Goal: Information Seeking & Learning: Learn about a topic

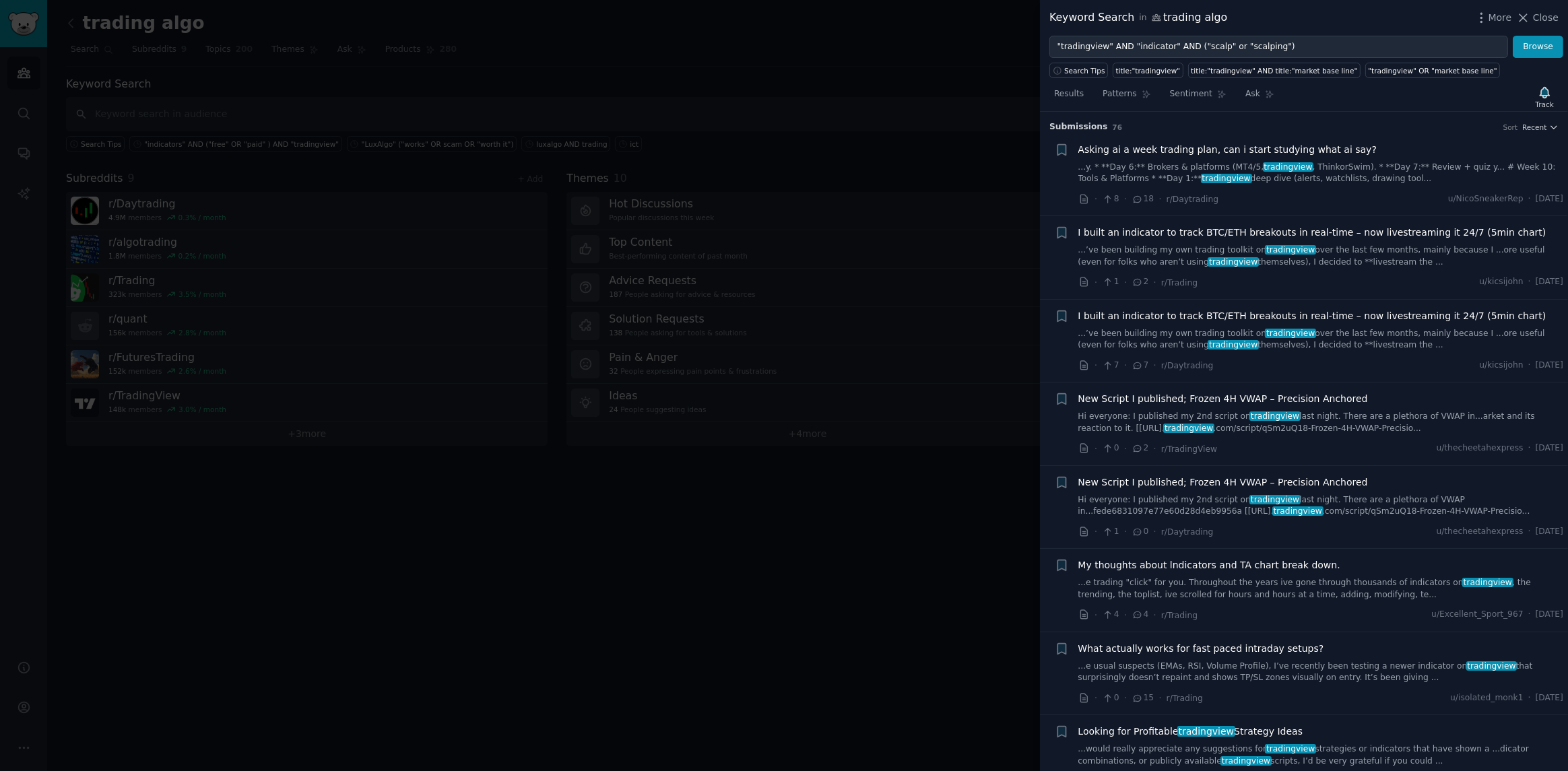
scroll to position [934, 0]
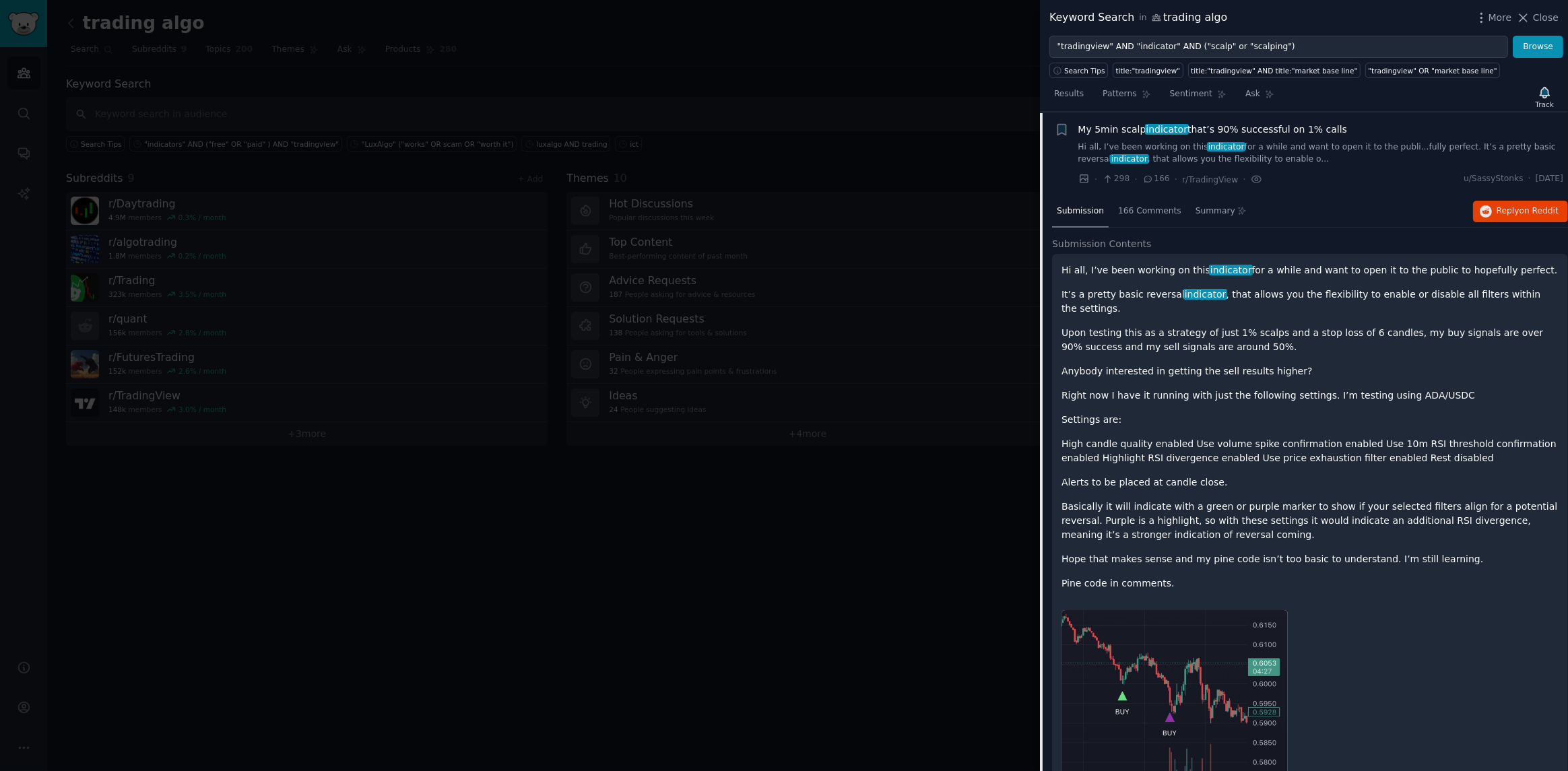
click at [1335, 214] on div "Submission 166 Comments Summary Reply on Reddit" at bounding box center [1310, 212] width 516 height 32
click at [1405, 181] on div "· 298 · 166 · r/TradingView · u/[GEOGRAPHIC_DATA] · [DATE]" at bounding box center [1321, 179] width 486 height 14
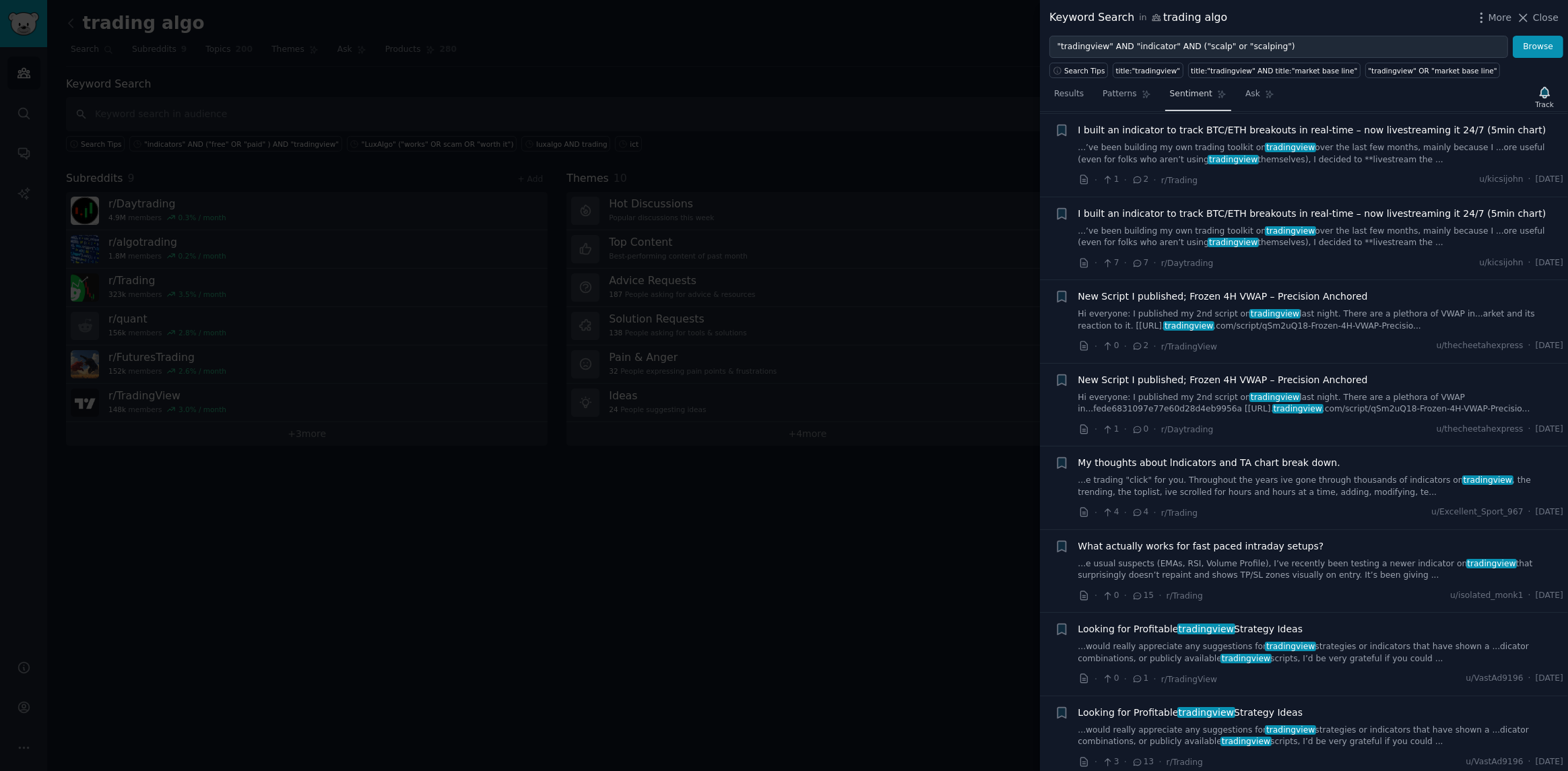
scroll to position [59, 0]
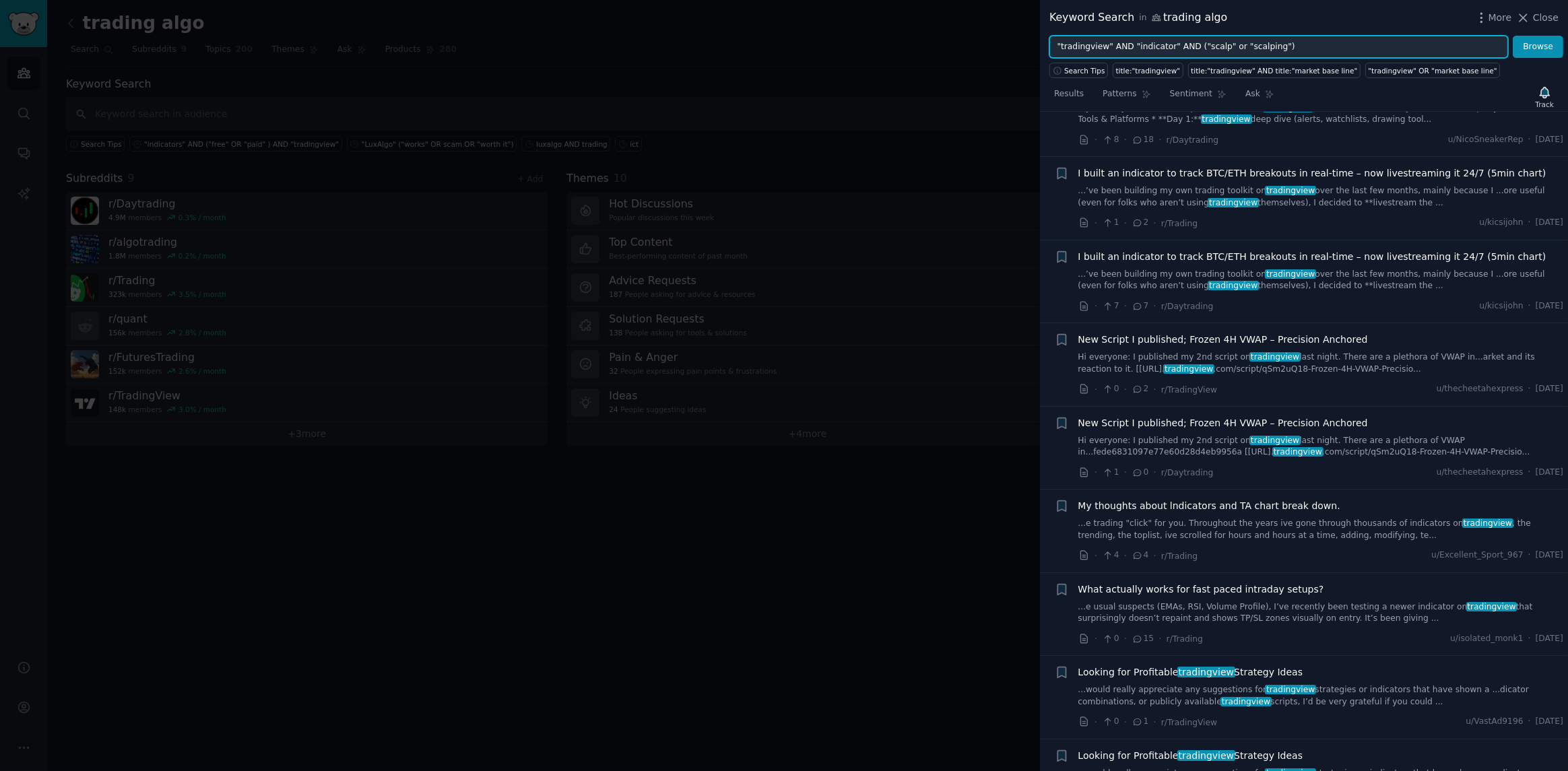
click at [1266, 47] on input ""tradingview" AND "indicator" AND ("scalp" or "scalping")" at bounding box center [1278, 47] width 459 height 23
click at [1297, 47] on input ""tradingview" AND "indicator" AND ("scalp" or "scalping")" at bounding box center [1278, 47] width 459 height 23
drag, startPoint x: 1309, startPoint y: 47, endPoint x: 1172, endPoint y: 44, distance: 137.0
click at [1172, 44] on input ""tradingview" AND "indicator" AND ("scalp" or "scalping")" at bounding box center [1278, 47] width 459 height 23
type input ""tradingview" AND "indicator""
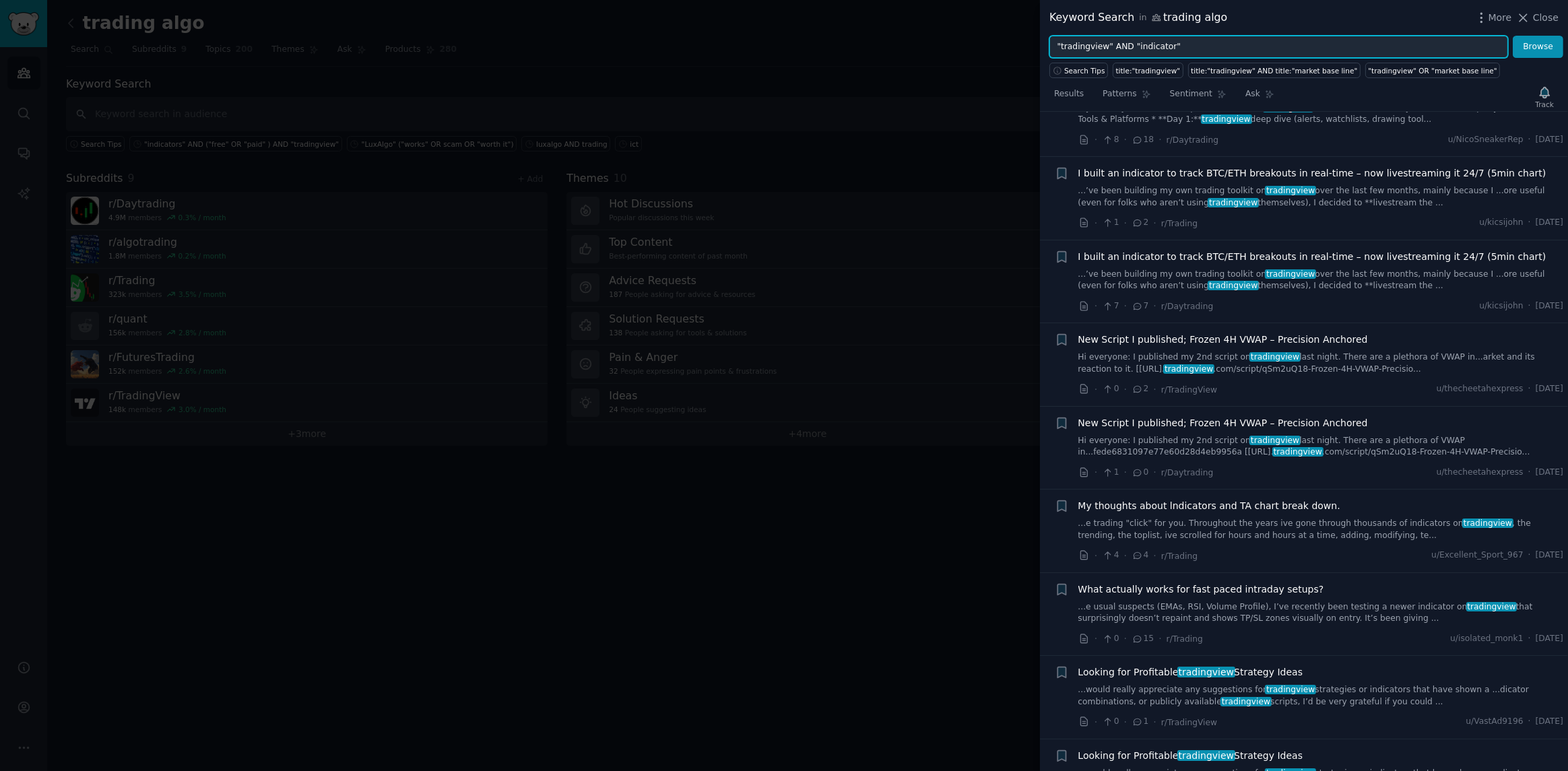
click at [1513, 35] on button "Browse" at bounding box center [1538, 47] width 50 height 23
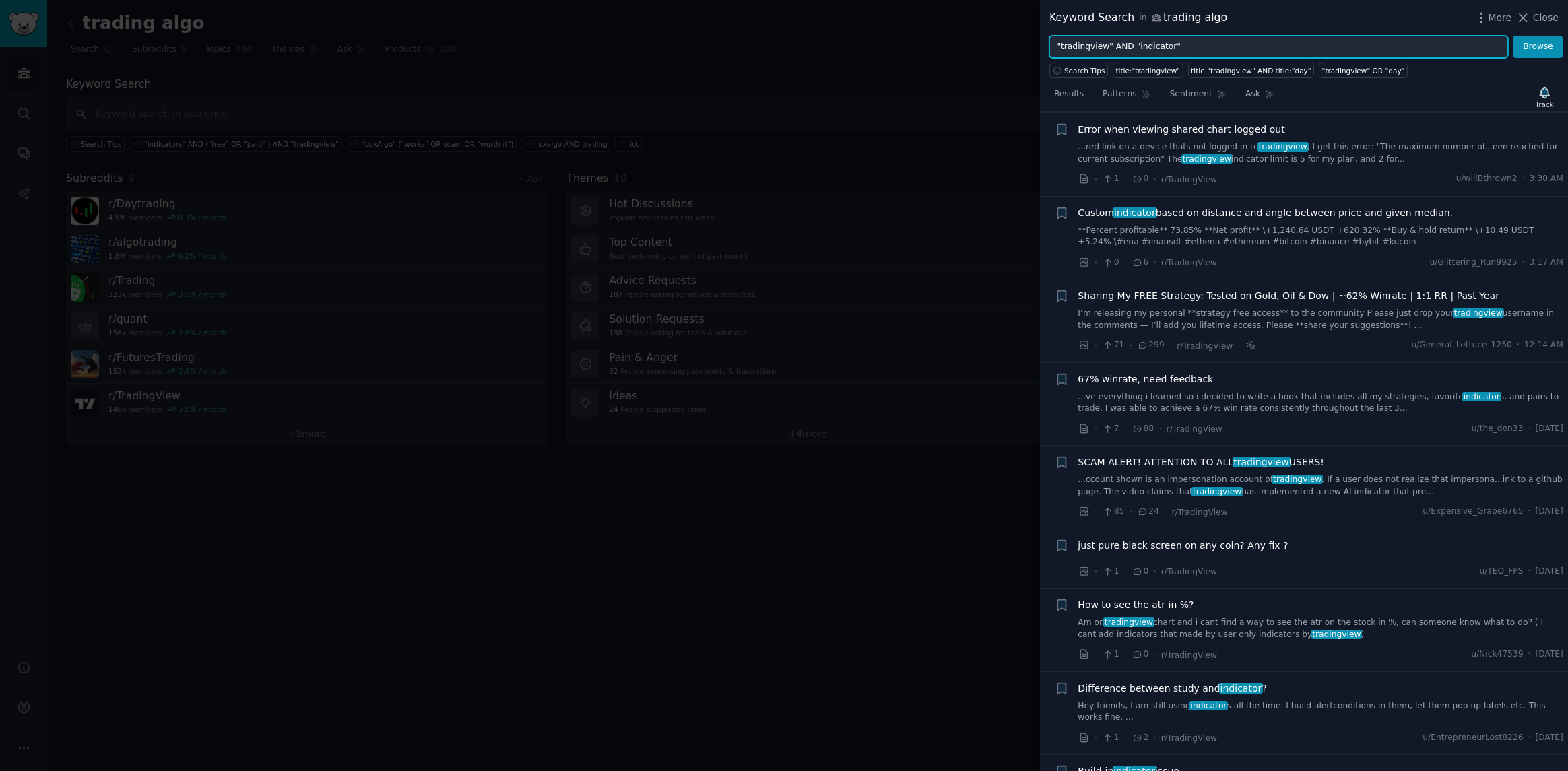
scroll to position [0, 0]
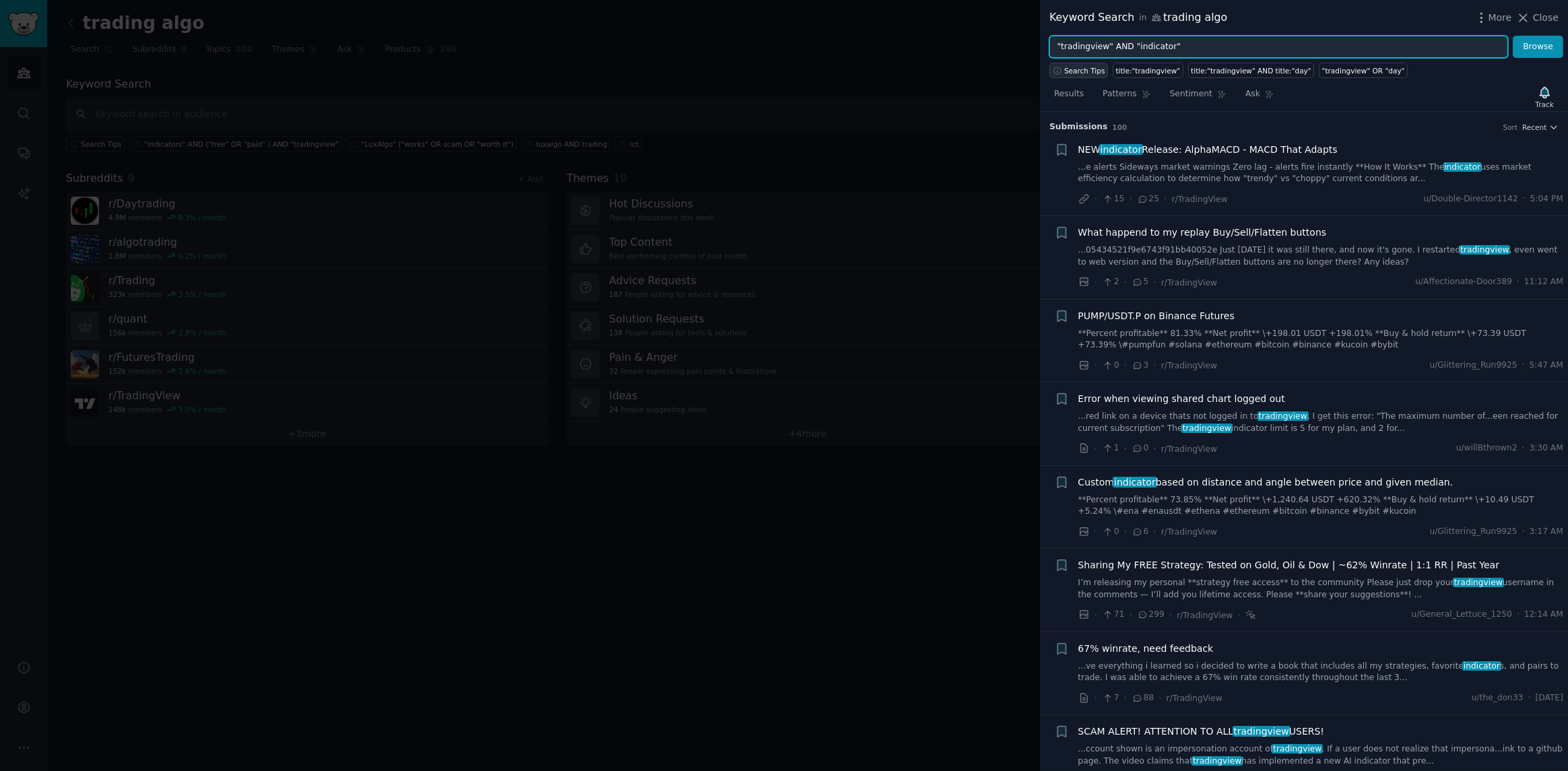
click at [1087, 73] on span "Search Tips" at bounding box center [1084, 71] width 41 height 10
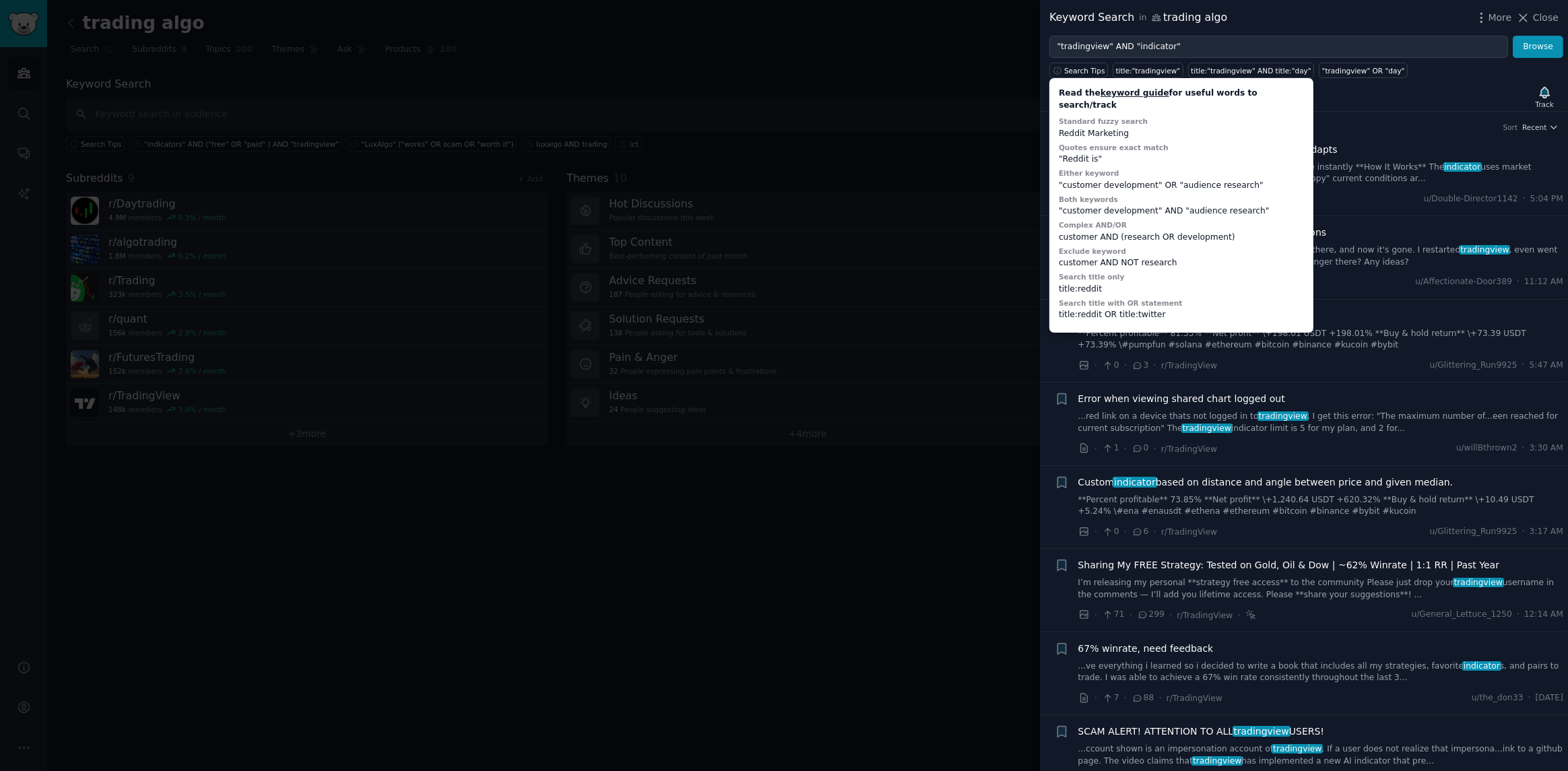
click at [1268, 25] on div "Keyword Search in trading algo More Close" at bounding box center [1304, 18] width 509 height 17
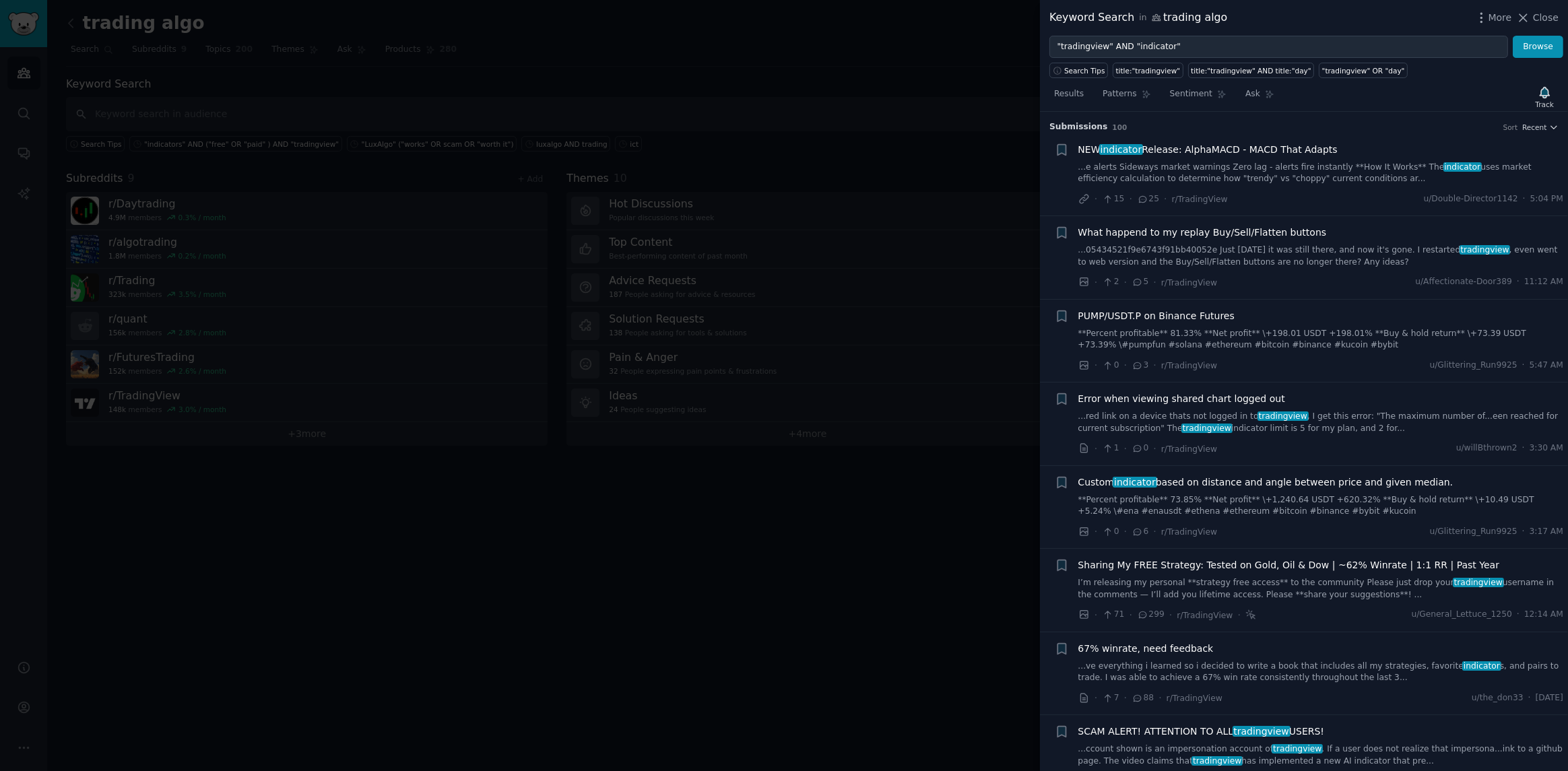
click at [1182, 17] on div "Keyword Search in trading algo" at bounding box center [1138, 18] width 178 height 17
click at [1547, 18] on span "Close" at bounding box center [1545, 17] width 26 height 14
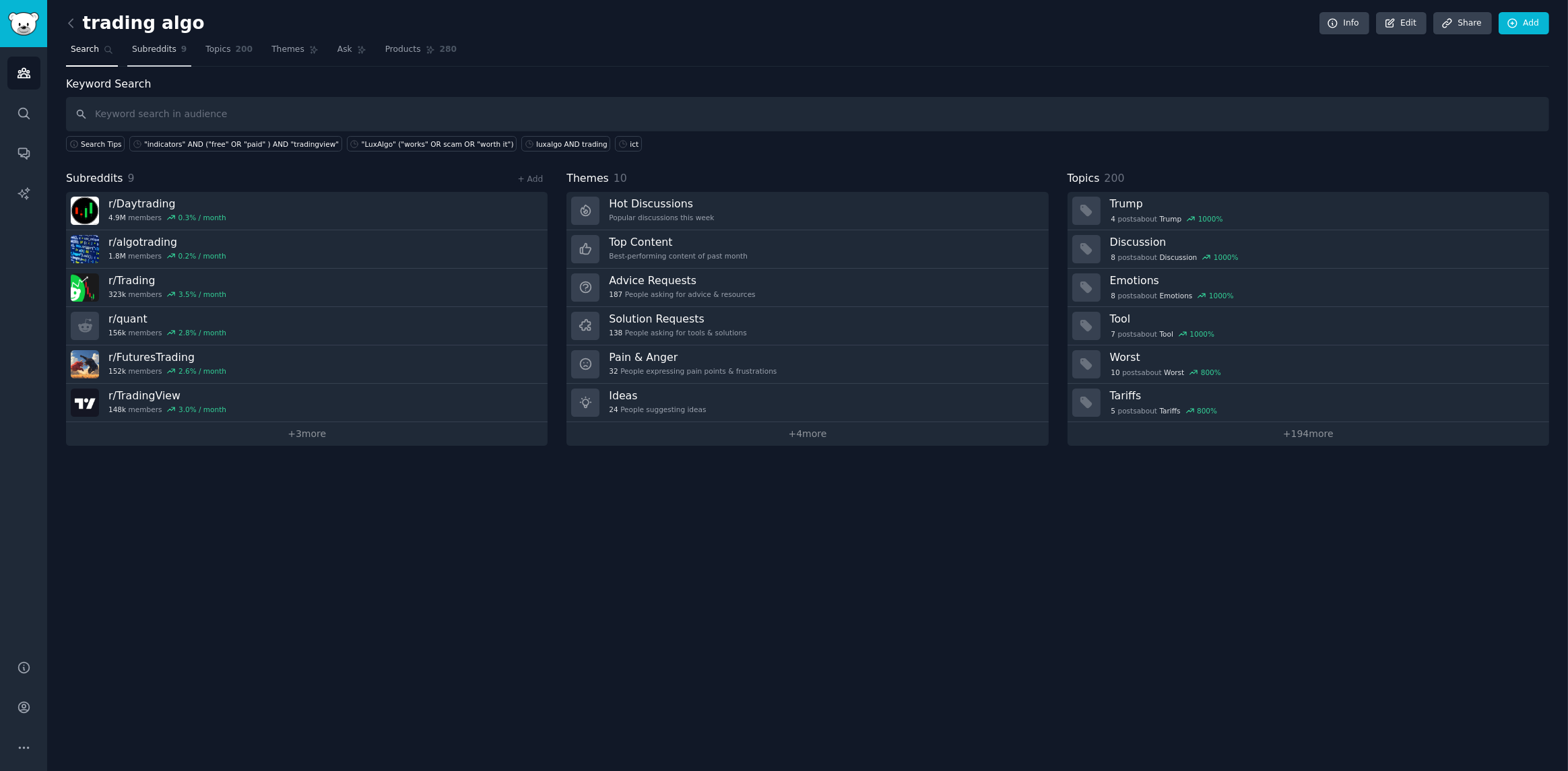
click at [142, 53] on span "Subreddits" at bounding box center [154, 50] width 44 height 12
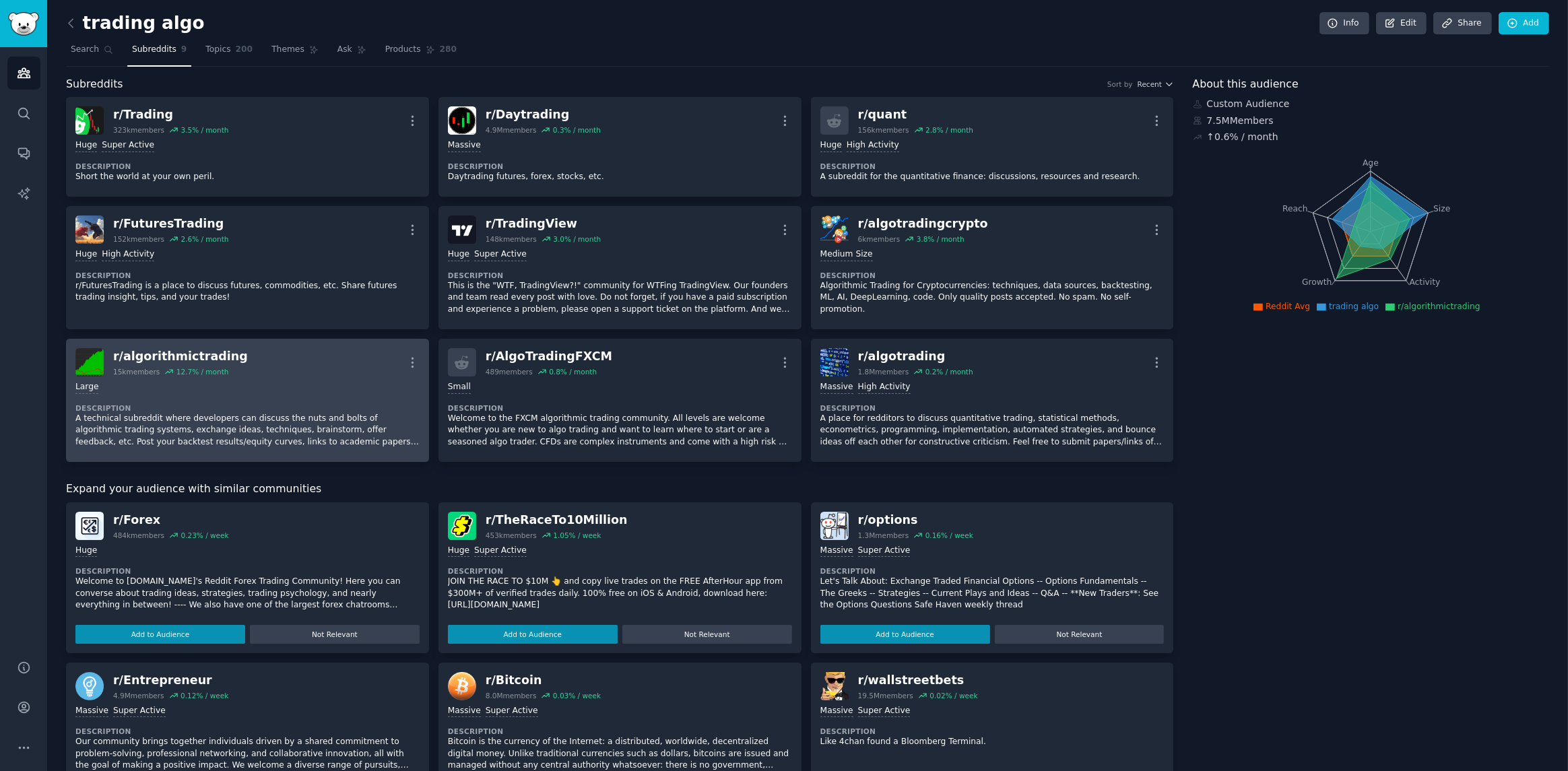
click at [312, 378] on div "Large Description A technical subreddit where developers can discuss the nuts a…" at bounding box center [247, 414] width 344 height 76
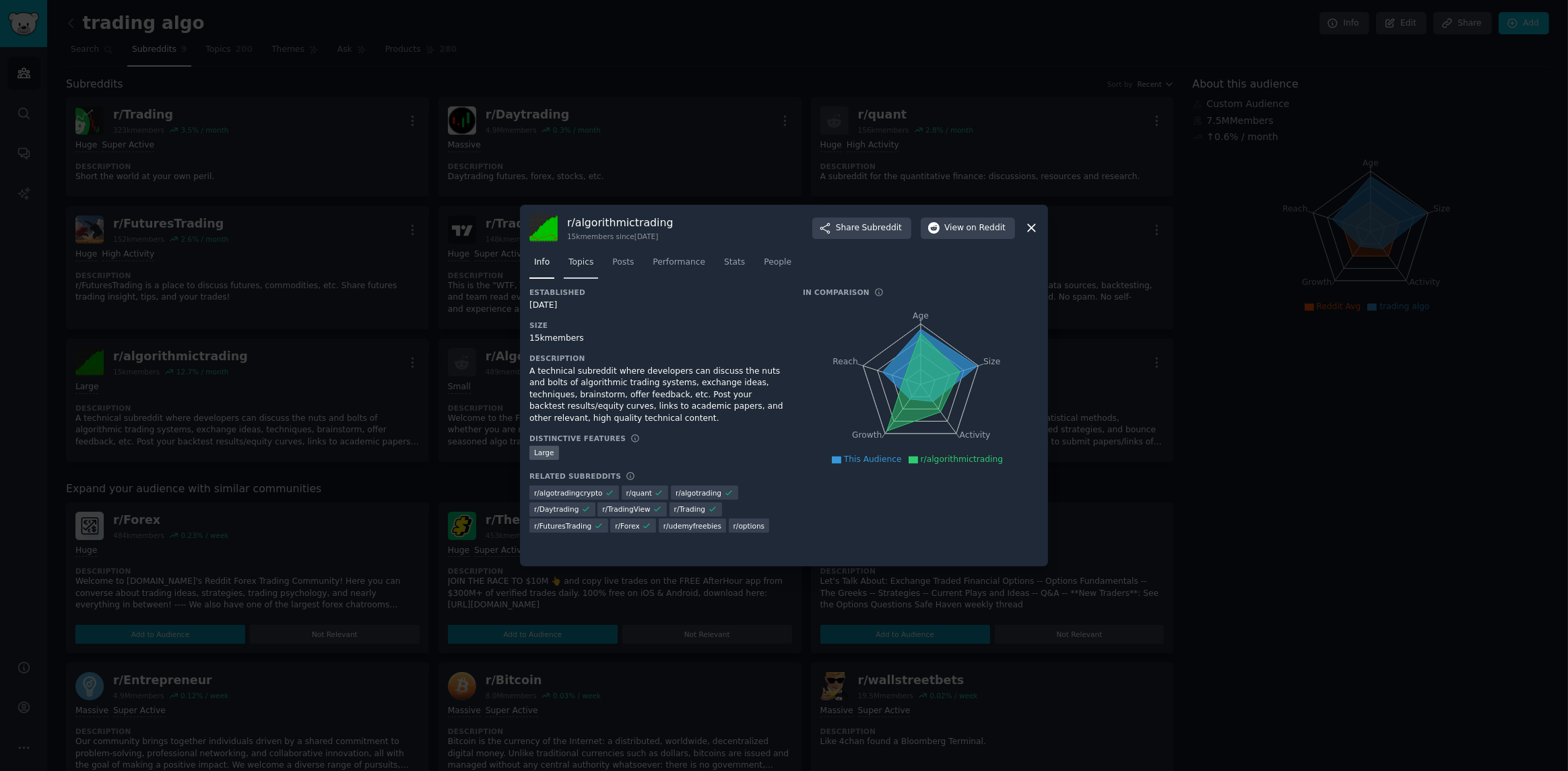
click at [570, 265] on span "Topics" at bounding box center [581, 263] width 25 height 12
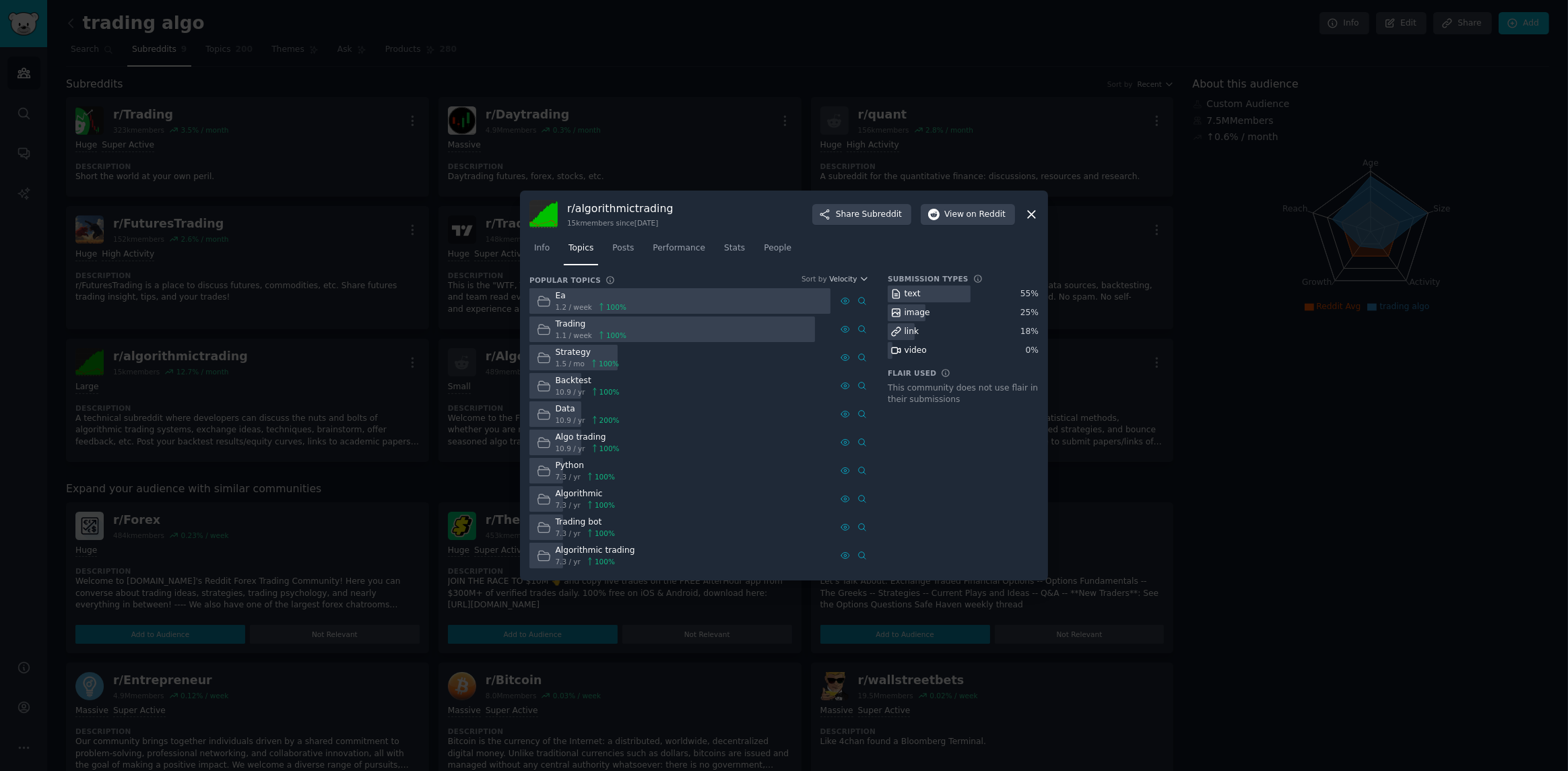
click at [580, 325] on div "Trading" at bounding box center [591, 325] width 72 height 12
click at [1076, 76] on div at bounding box center [784, 386] width 1568 height 771
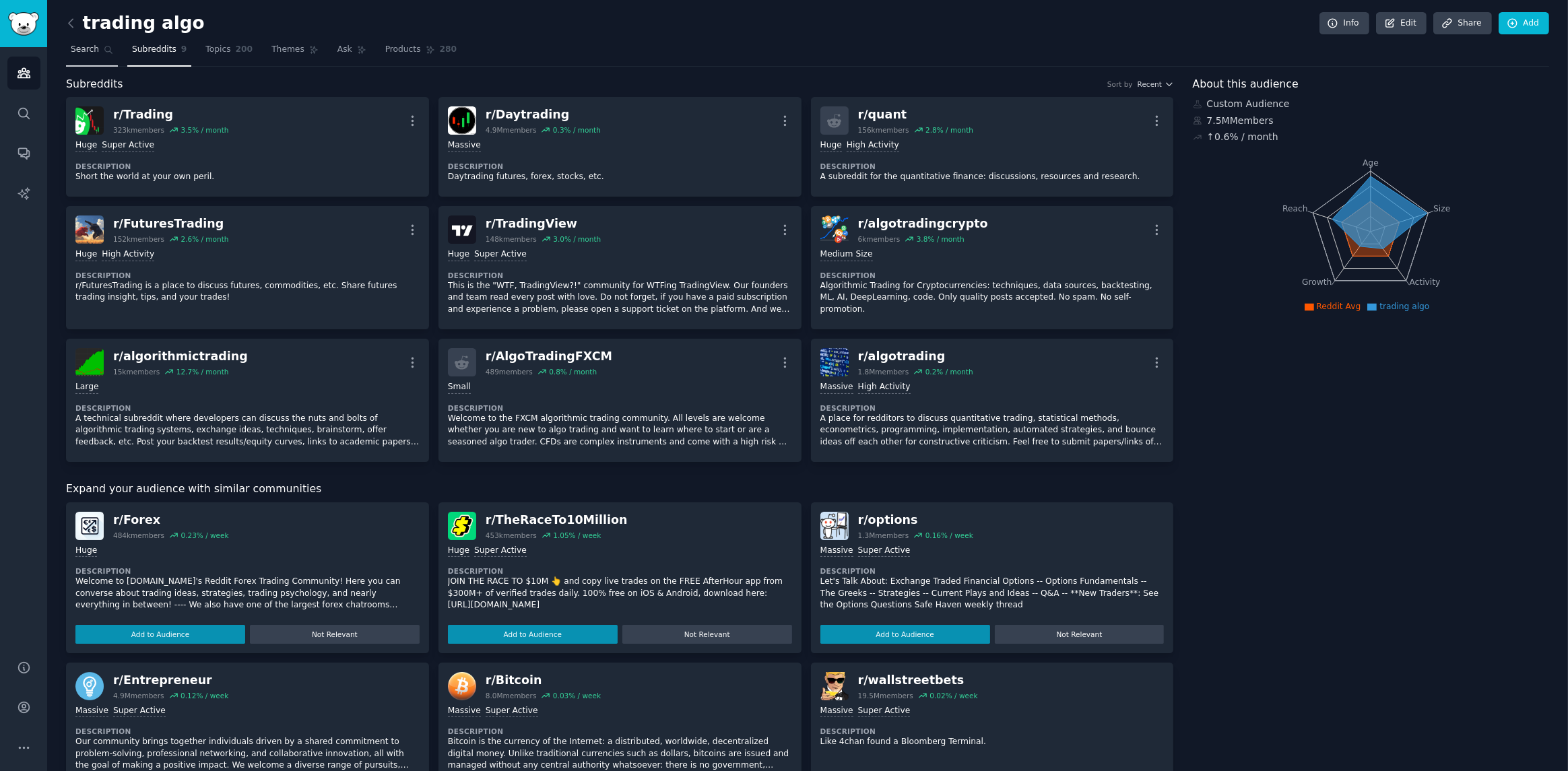
click at [80, 46] on span "Search" at bounding box center [85, 50] width 29 height 12
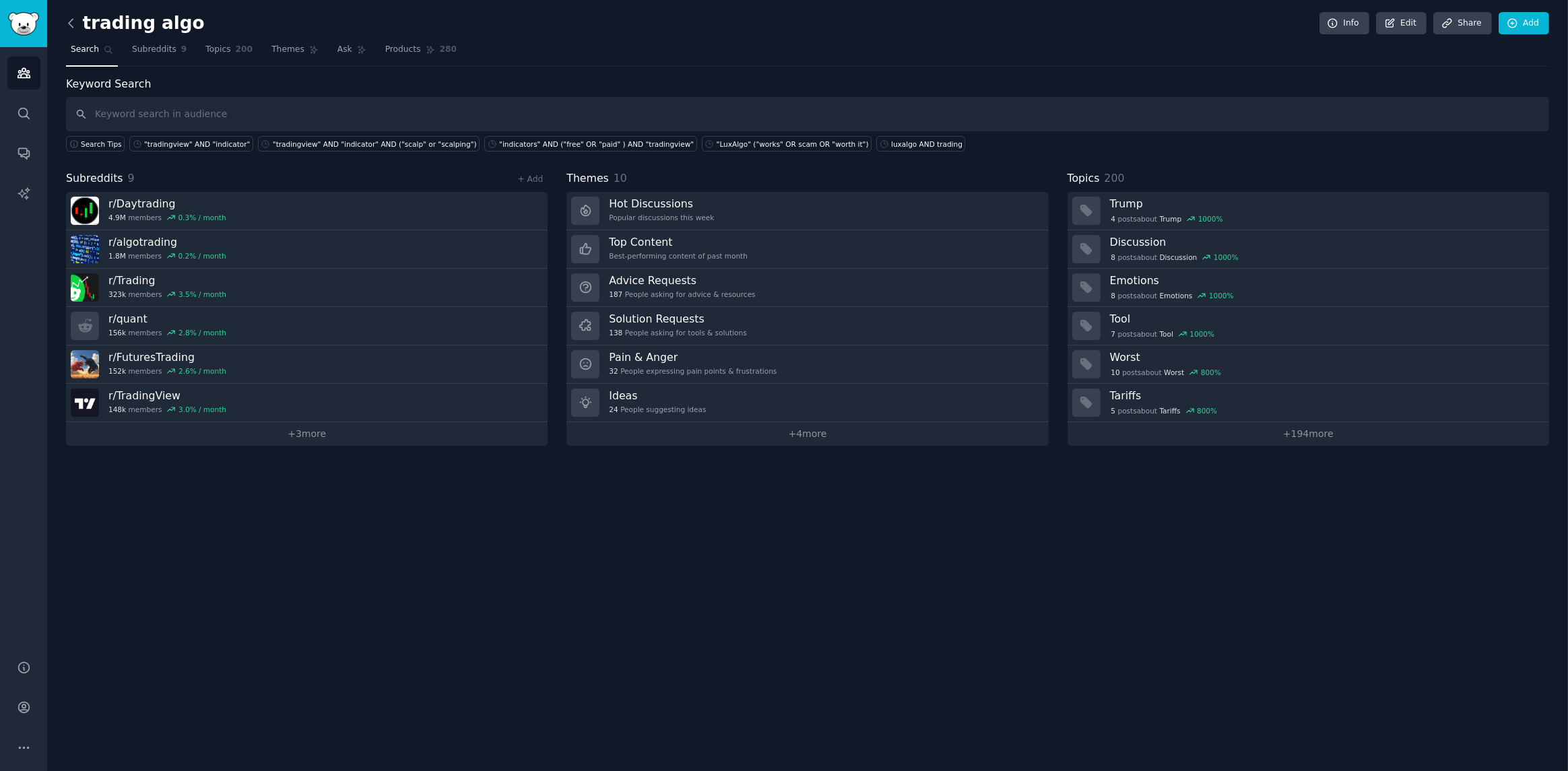
click at [71, 23] on icon at bounding box center [71, 23] width 14 height 14
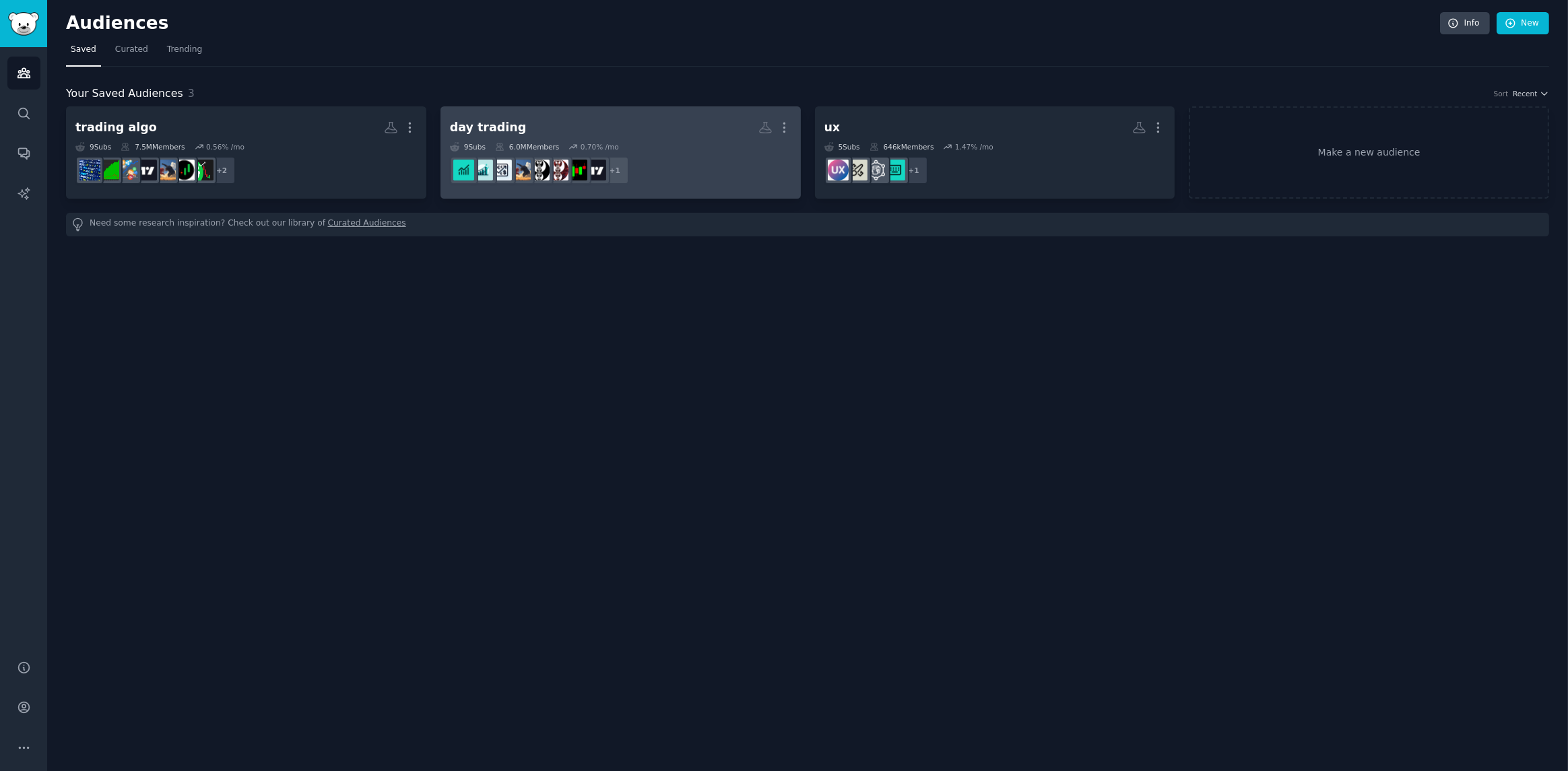
click at [709, 133] on h2 "day trading Custom Audience More" at bounding box center [620, 127] width 341 height 23
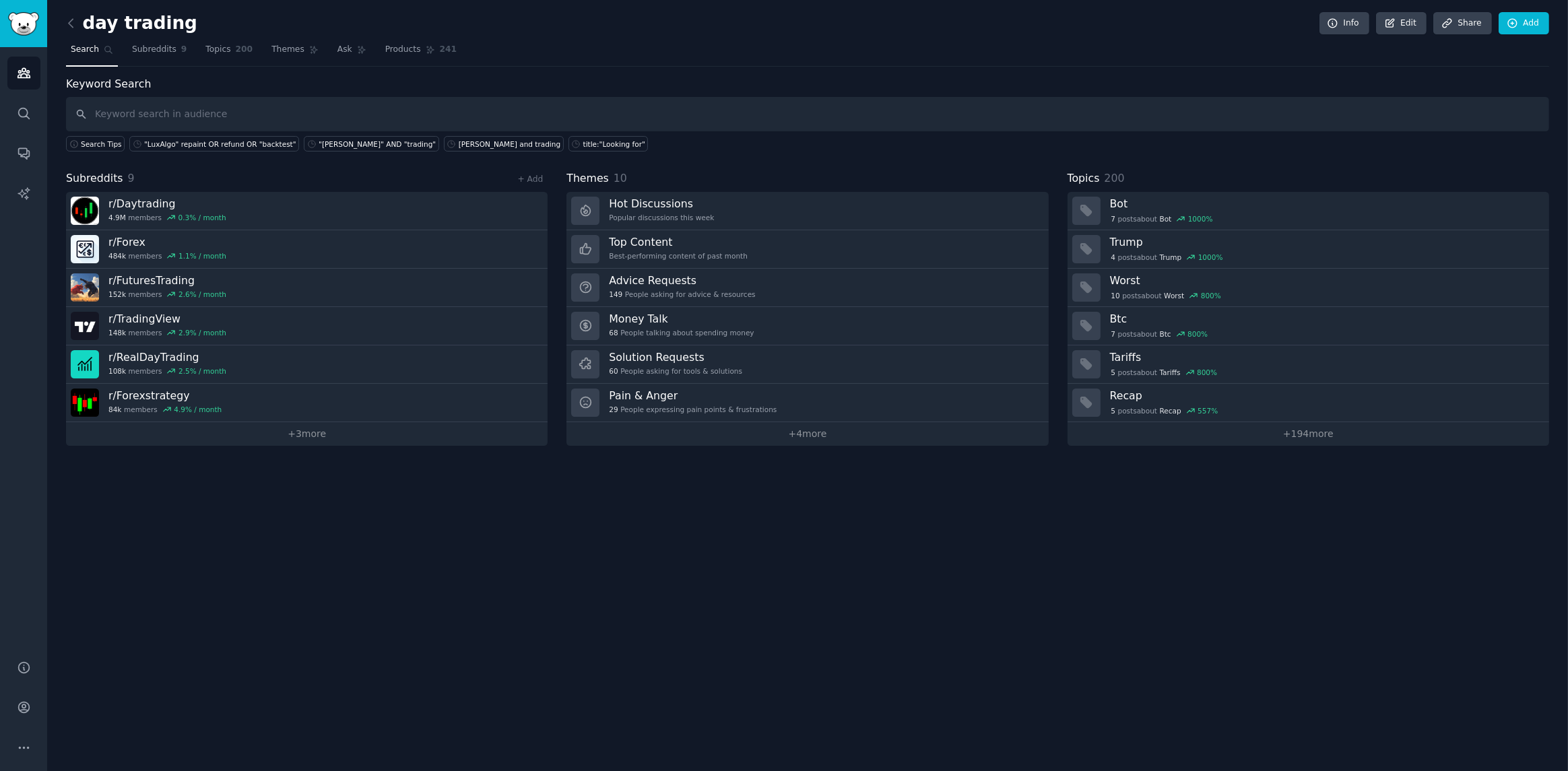
click at [675, 111] on input "text" at bounding box center [807, 114] width 1483 height 35
click at [331, 120] on input "text" at bounding box center [807, 114] width 1483 height 35
type input "s"
type input "i"
type input """
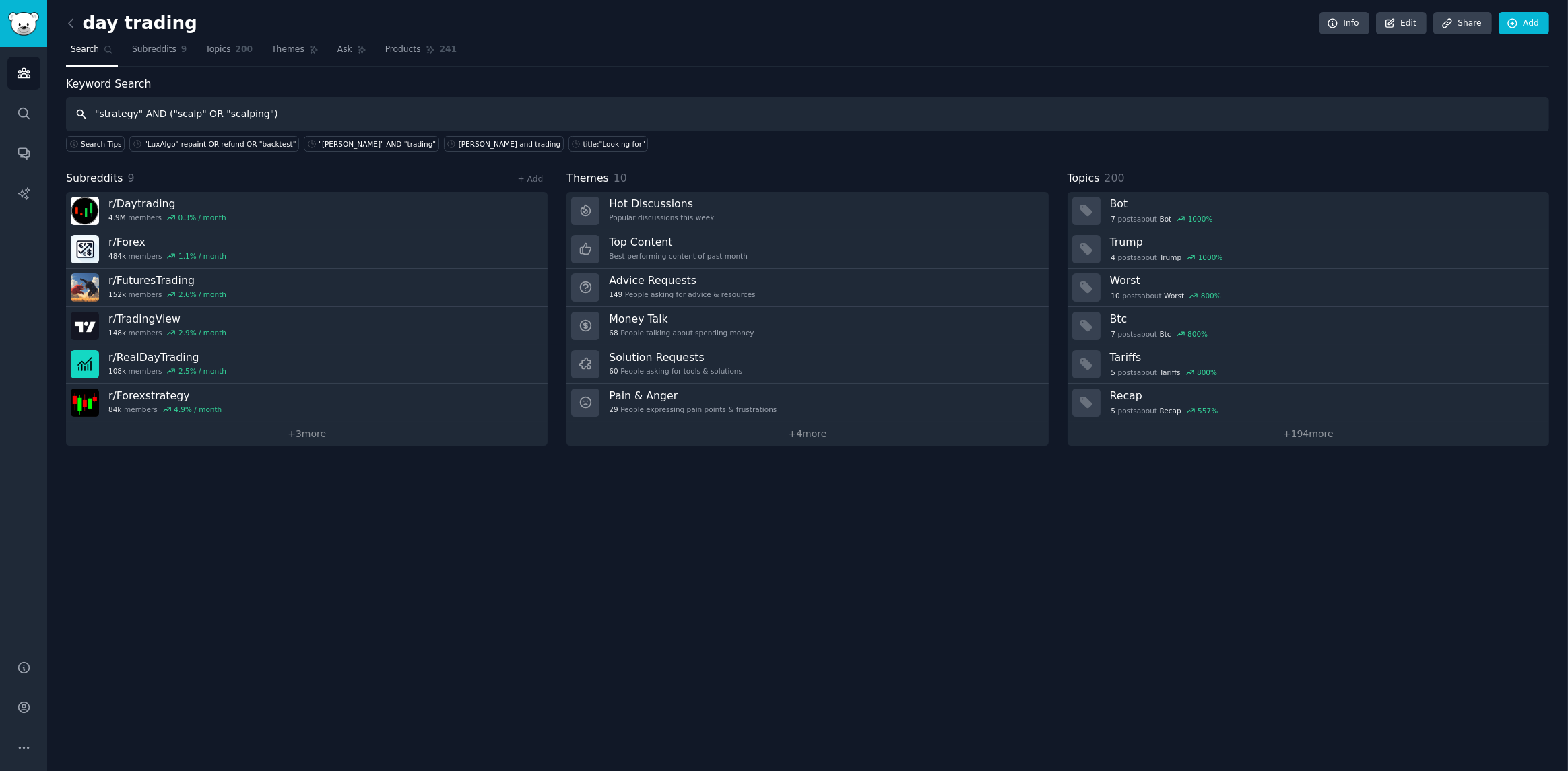
type input ""strategy" AND ("scalp" OR "scalping")"
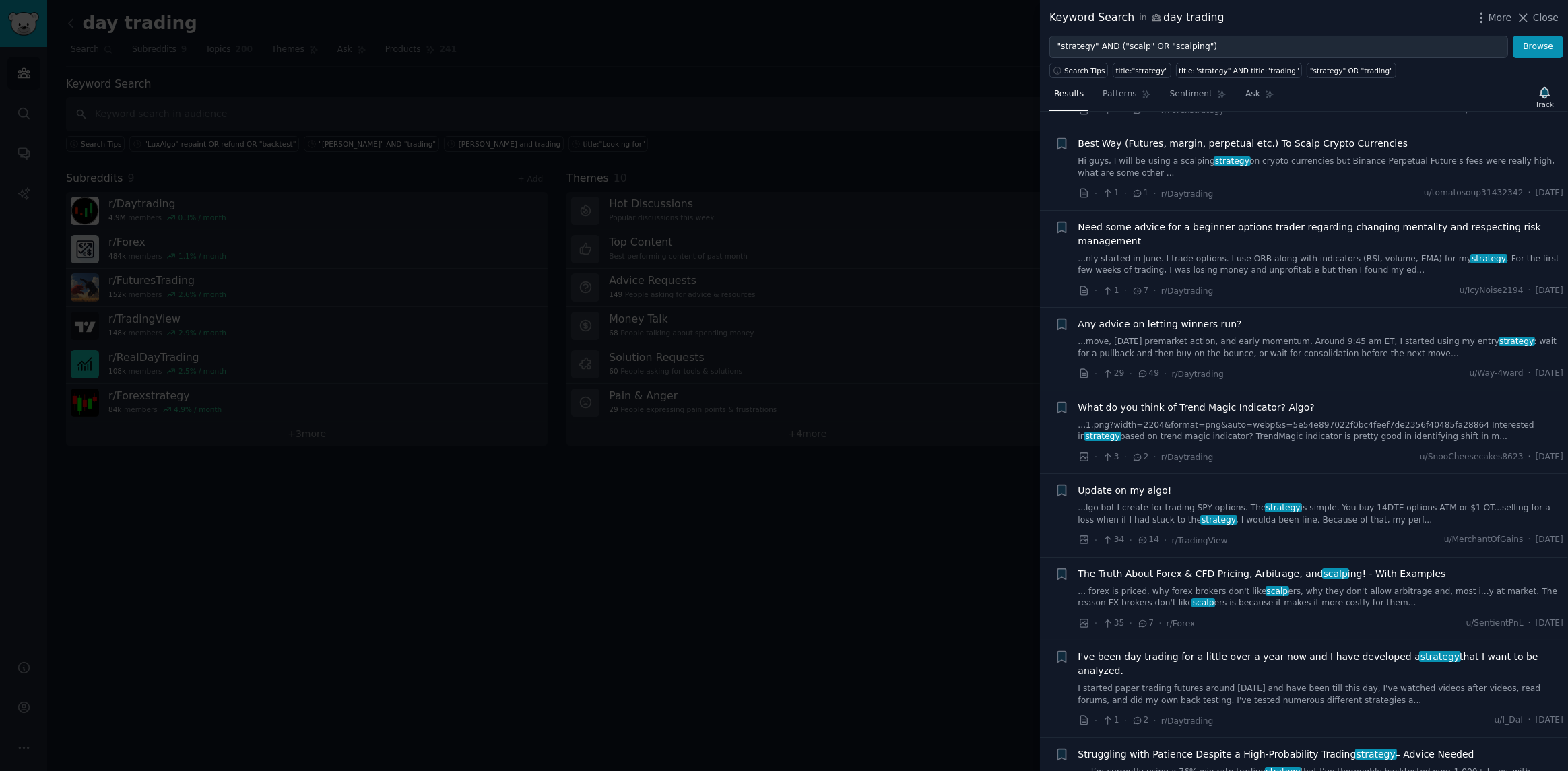
scroll to position [270, 0]
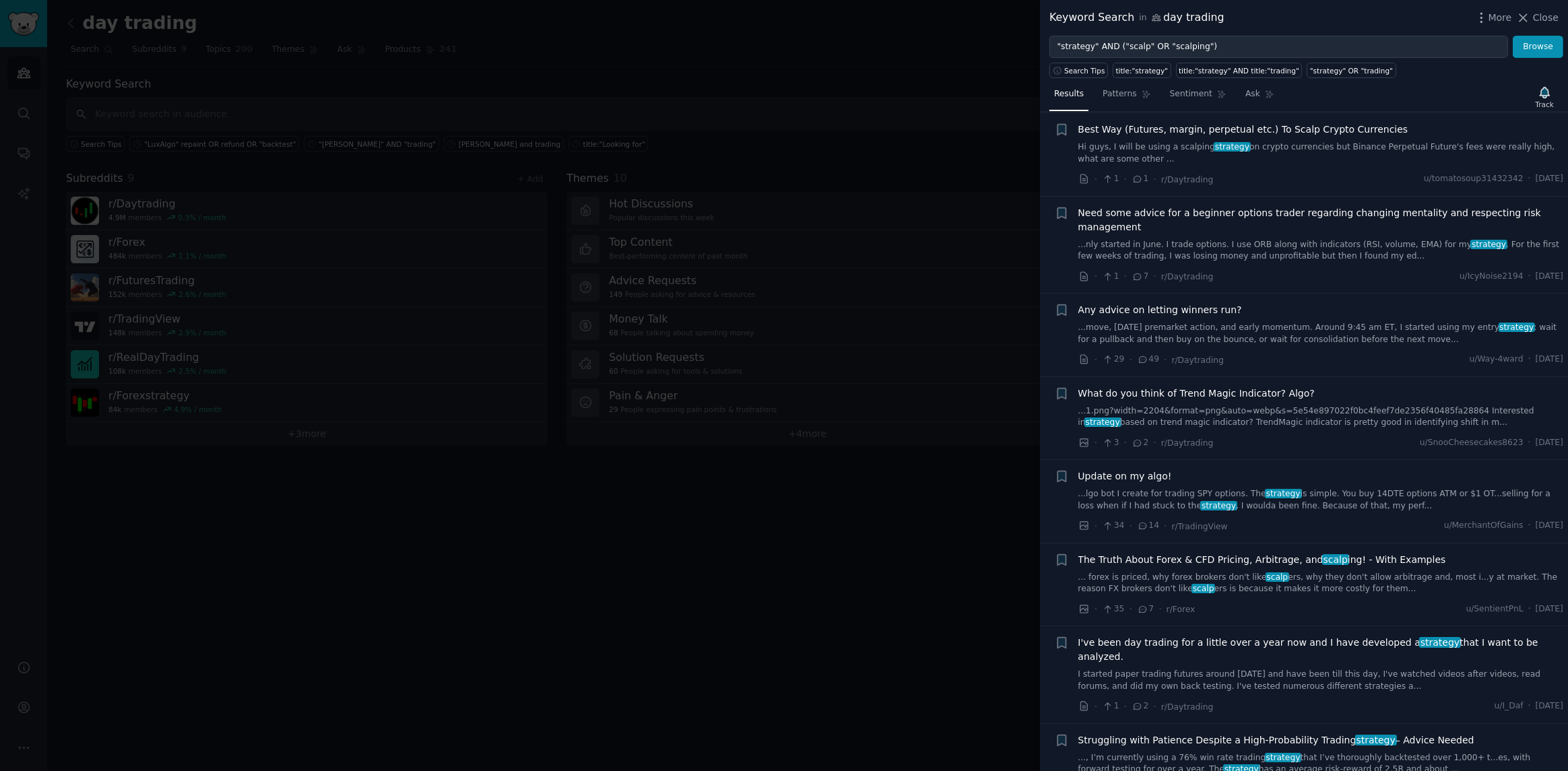
click at [1196, 405] on link "...1.png?width=2204&format=png&auto=webp&s=5e54e897022f0bc4feef7de2356f40485fa2…" at bounding box center [1321, 416] width 486 height 23
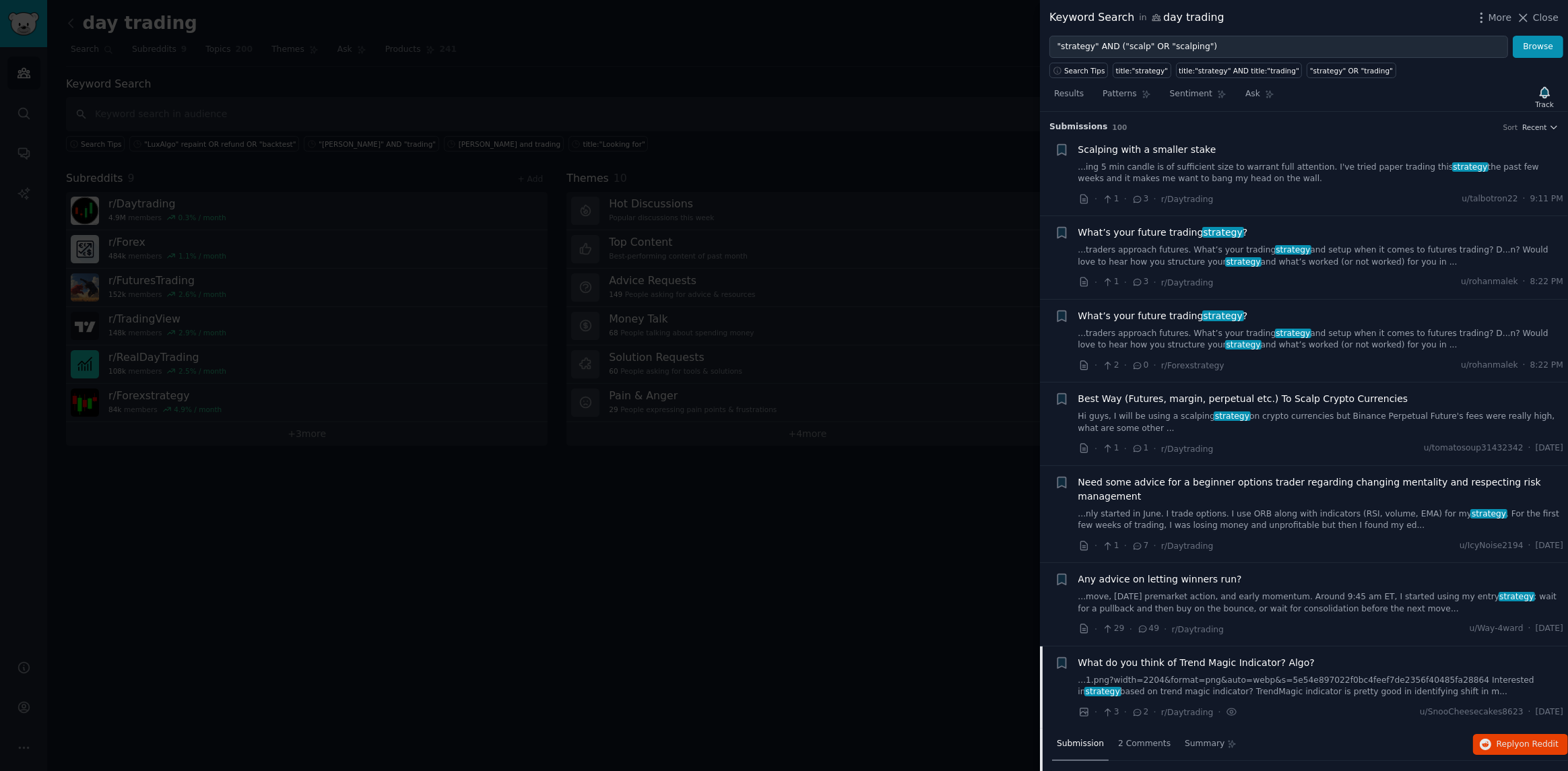
click at [1276, 591] on link "...move, [DATE] premarket action, and early momentum. Around 9:45 am ET, I star…" at bounding box center [1321, 602] width 486 height 23
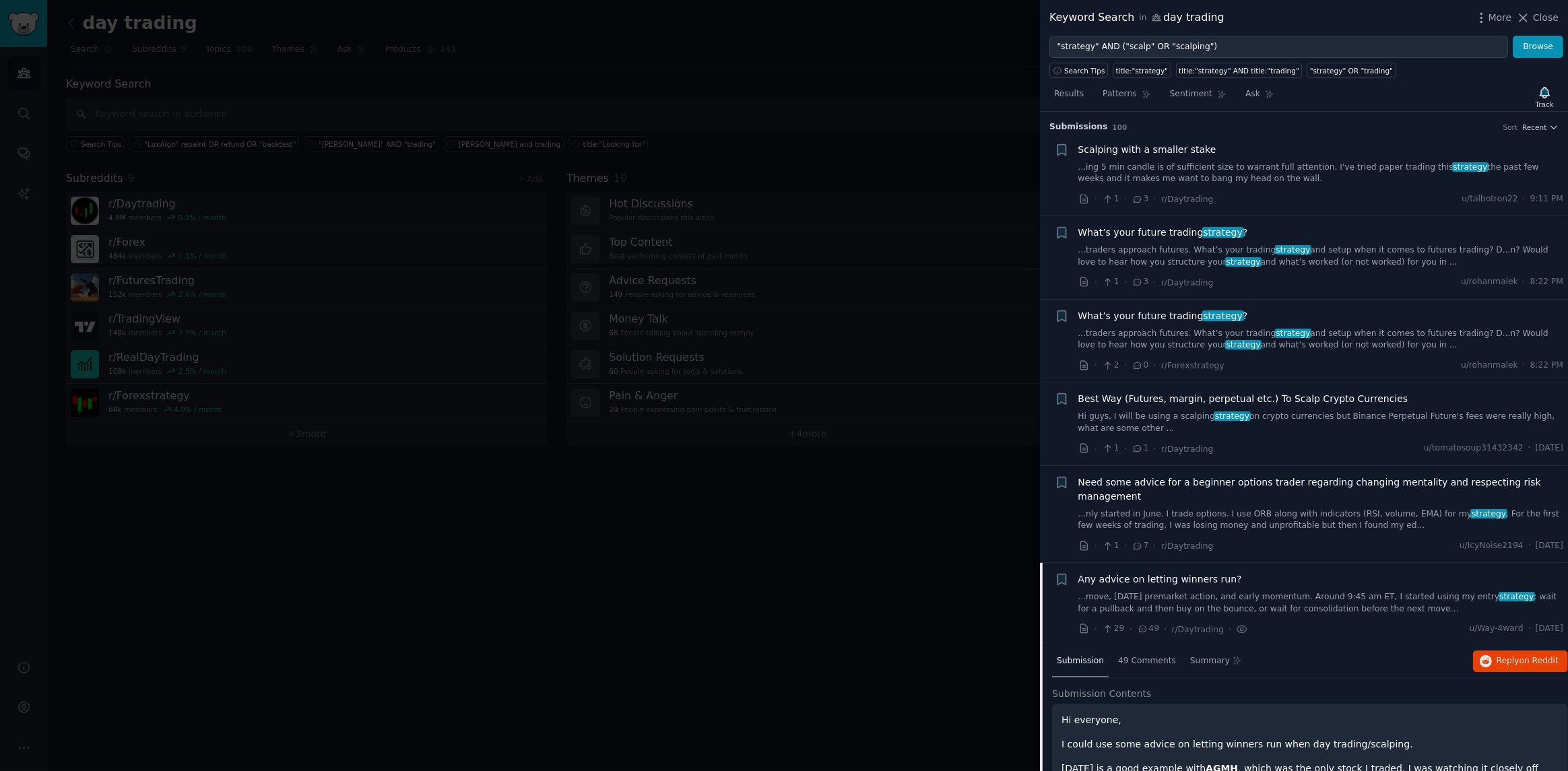
click at [1220, 173] on link "...ing 5 min candle is of sufficient size to warrant full attention. I've tried…" at bounding box center [1321, 173] width 486 height 23
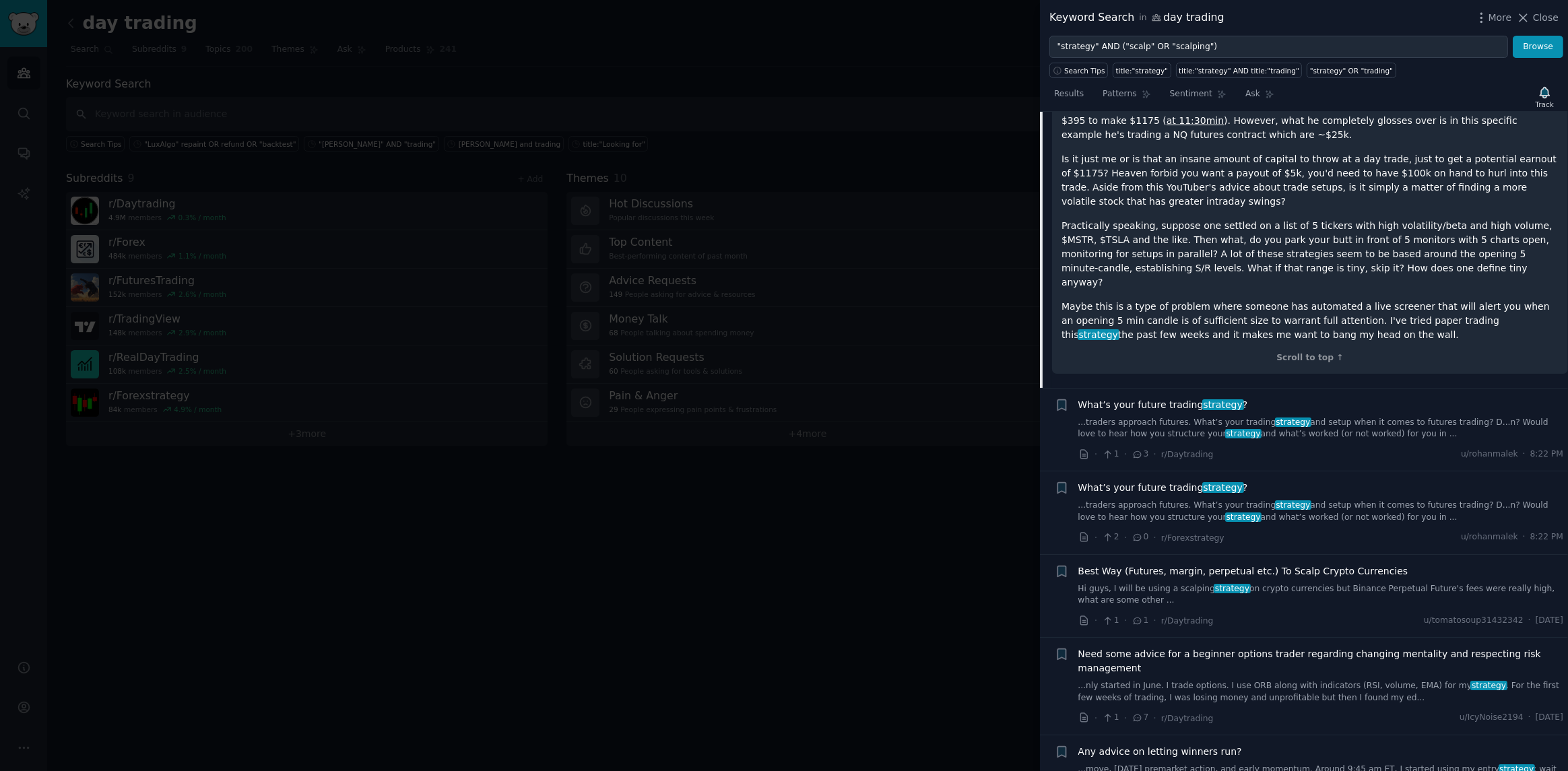
scroll to position [358, 0]
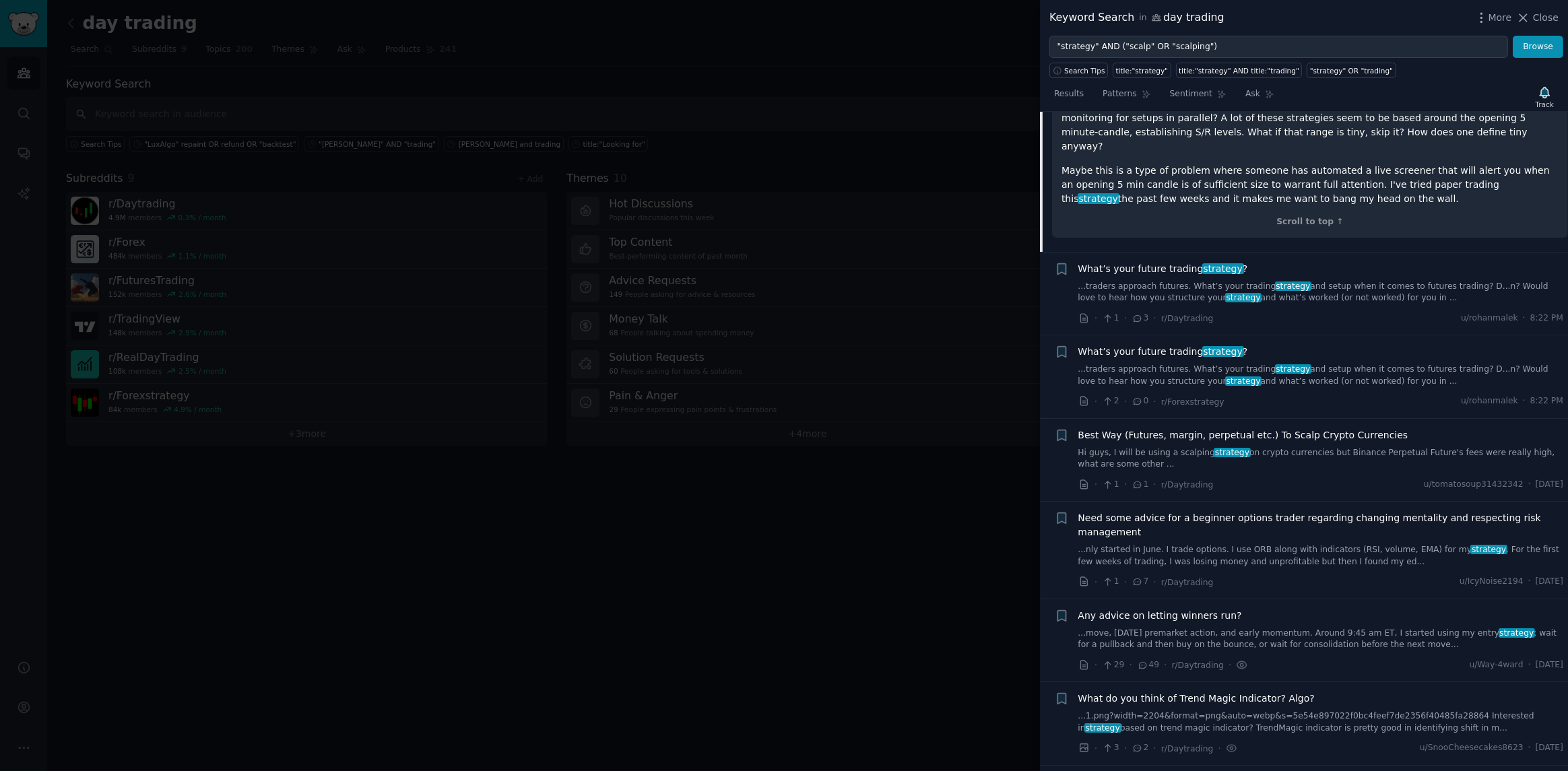
click at [1248, 544] on link "...nly started in June. I trade options. I use ORB along with indicators (RSI, …" at bounding box center [1321, 556] width 486 height 23
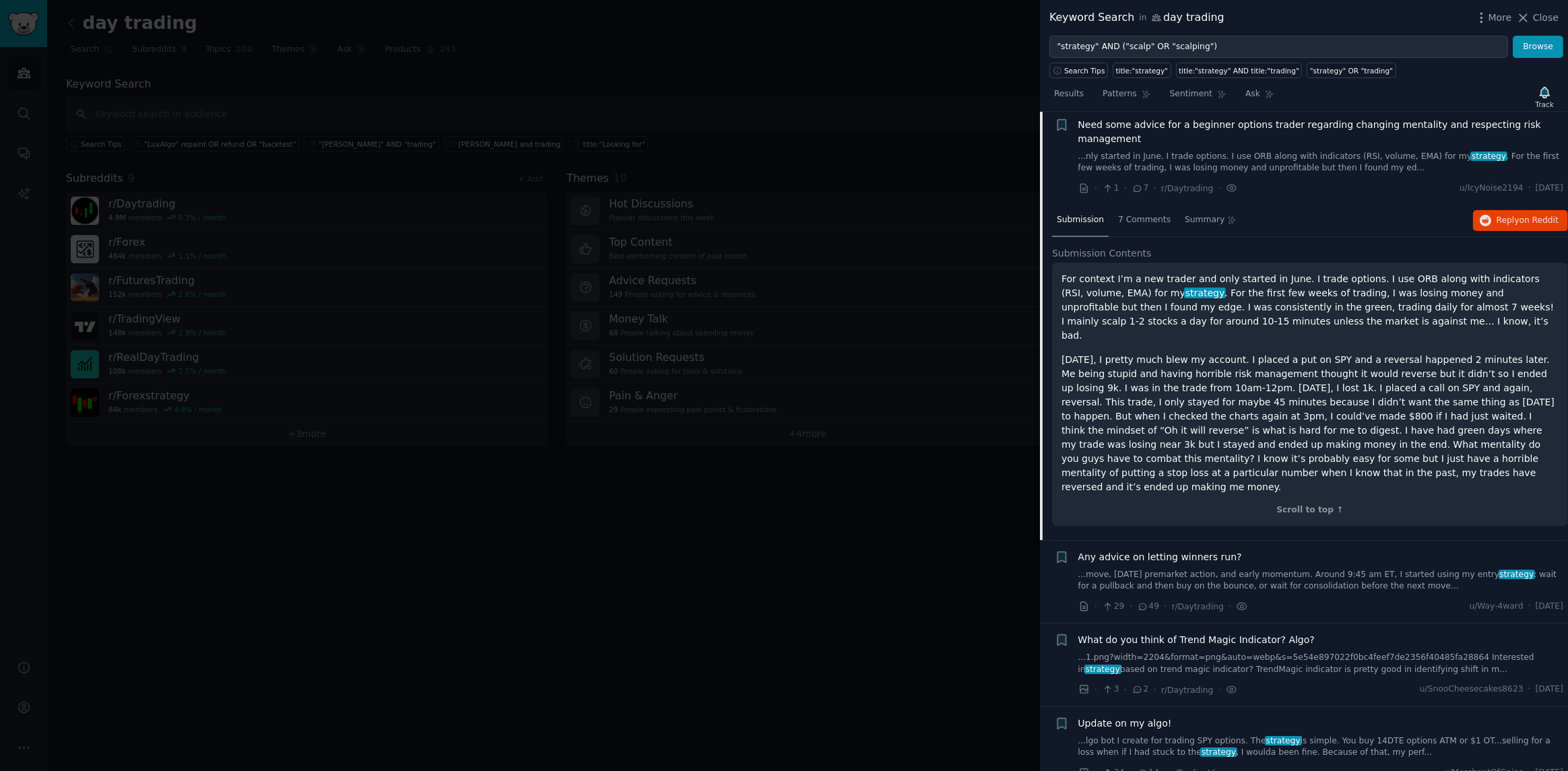
scroll to position [354, 0]
click at [1270, 157] on link "...nly started in June. I trade options. I use ORB along with indicators (RSI, …" at bounding box center [1321, 166] width 486 height 23
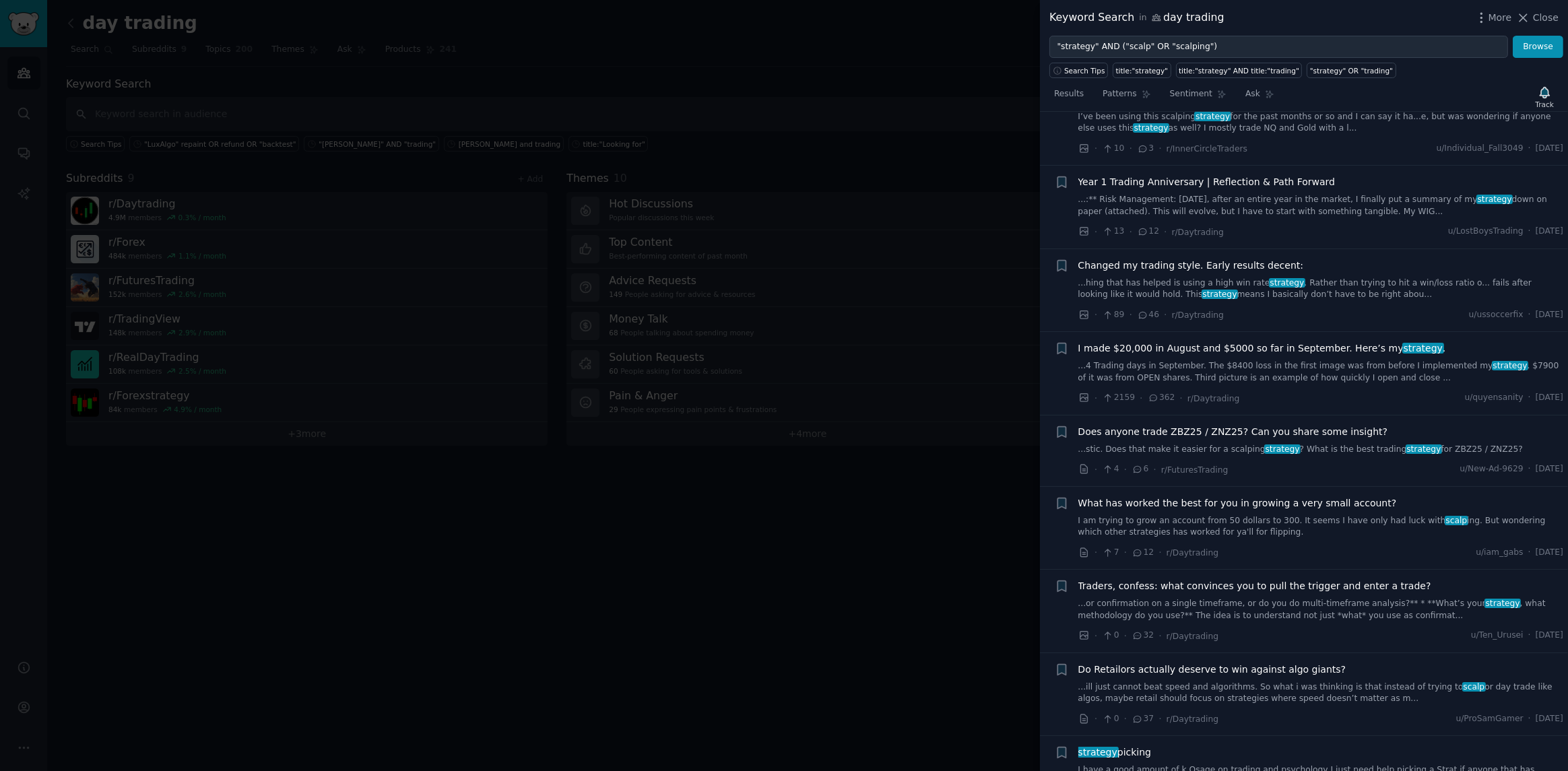
scroll to position [2306, 0]
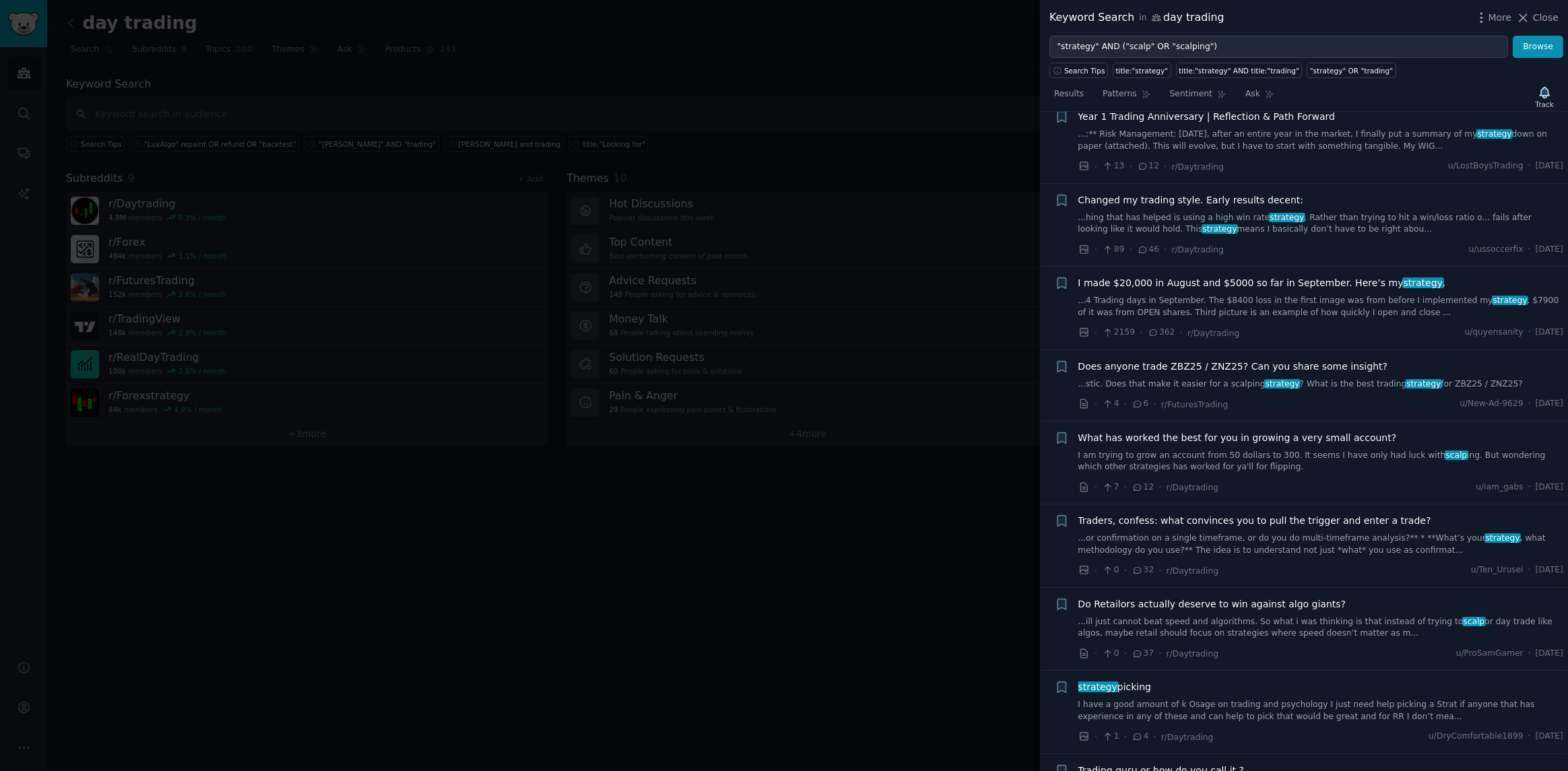
click at [1273, 532] on link "...or confirmation on a single timeframe, or do you do multi-timeframe analysis…" at bounding box center [1321, 544] width 486 height 23
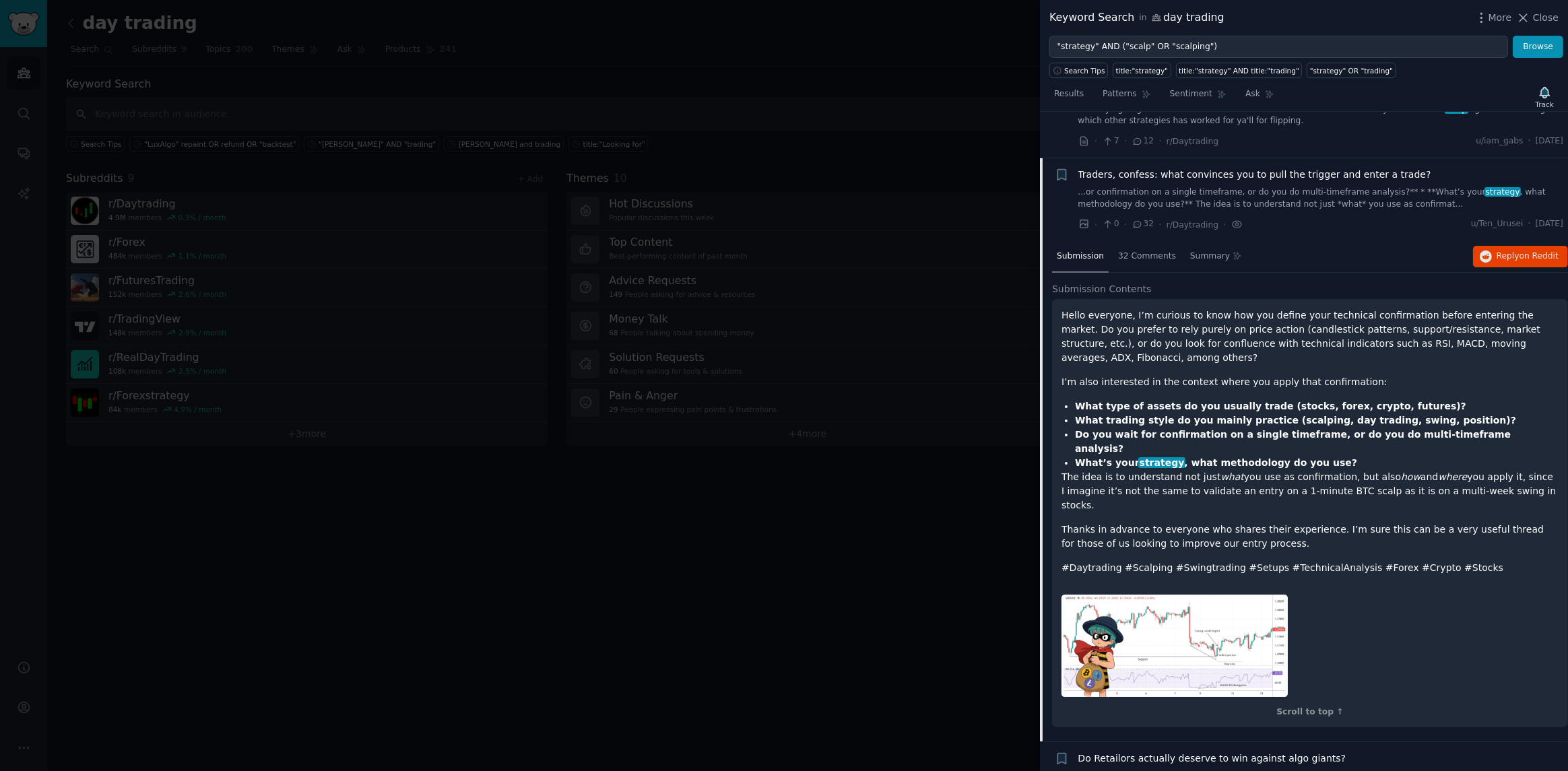
scroll to position [2656, 0]
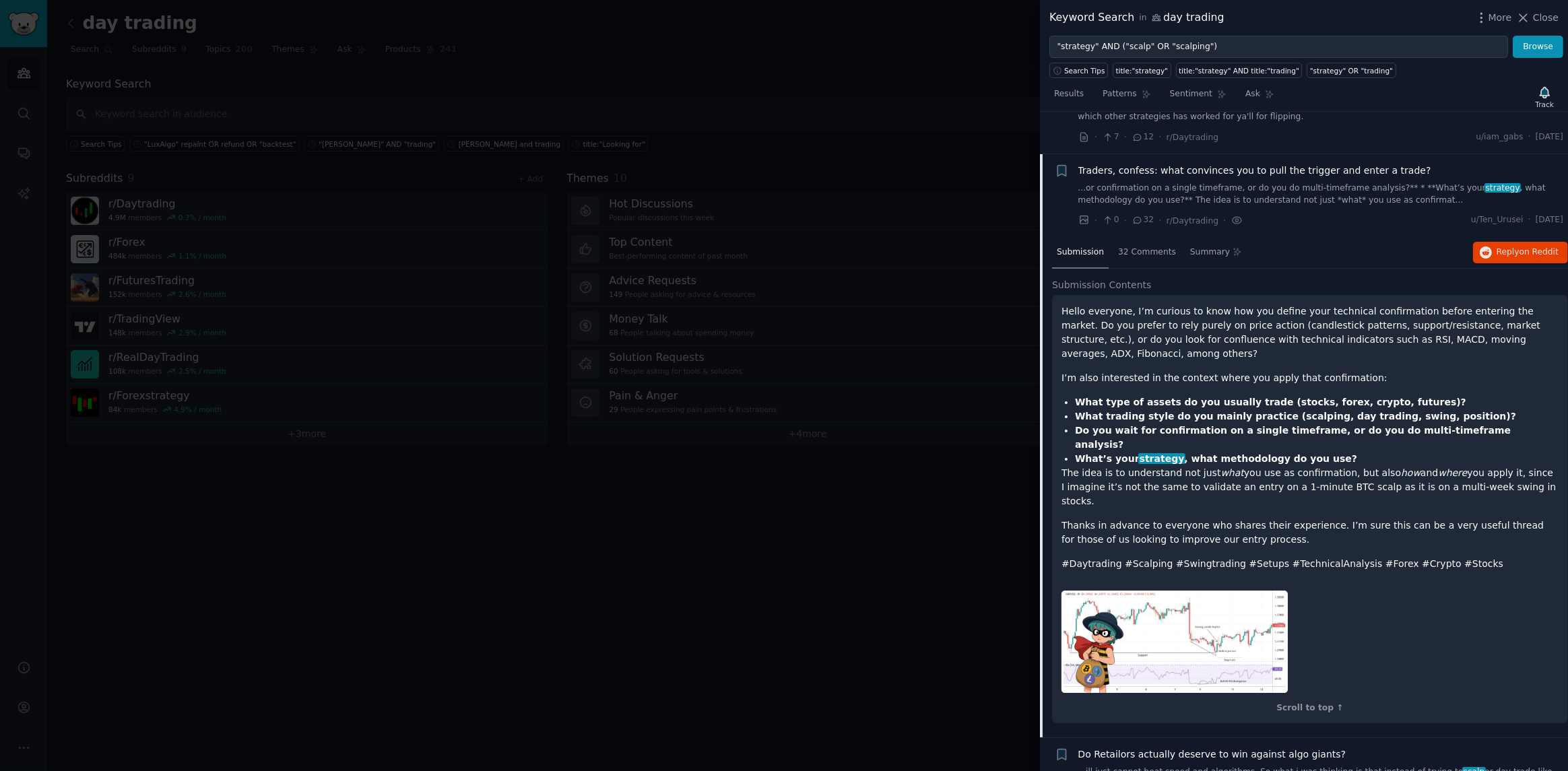
drag, startPoint x: 1527, startPoint y: 197, endPoint x: 1313, endPoint y: 179, distance: 214.8
click at [1312, 213] on div "· 0 · 32 · r/Daytrading · u/Ten_Urusei · [DATE]" at bounding box center [1321, 220] width 486 height 14
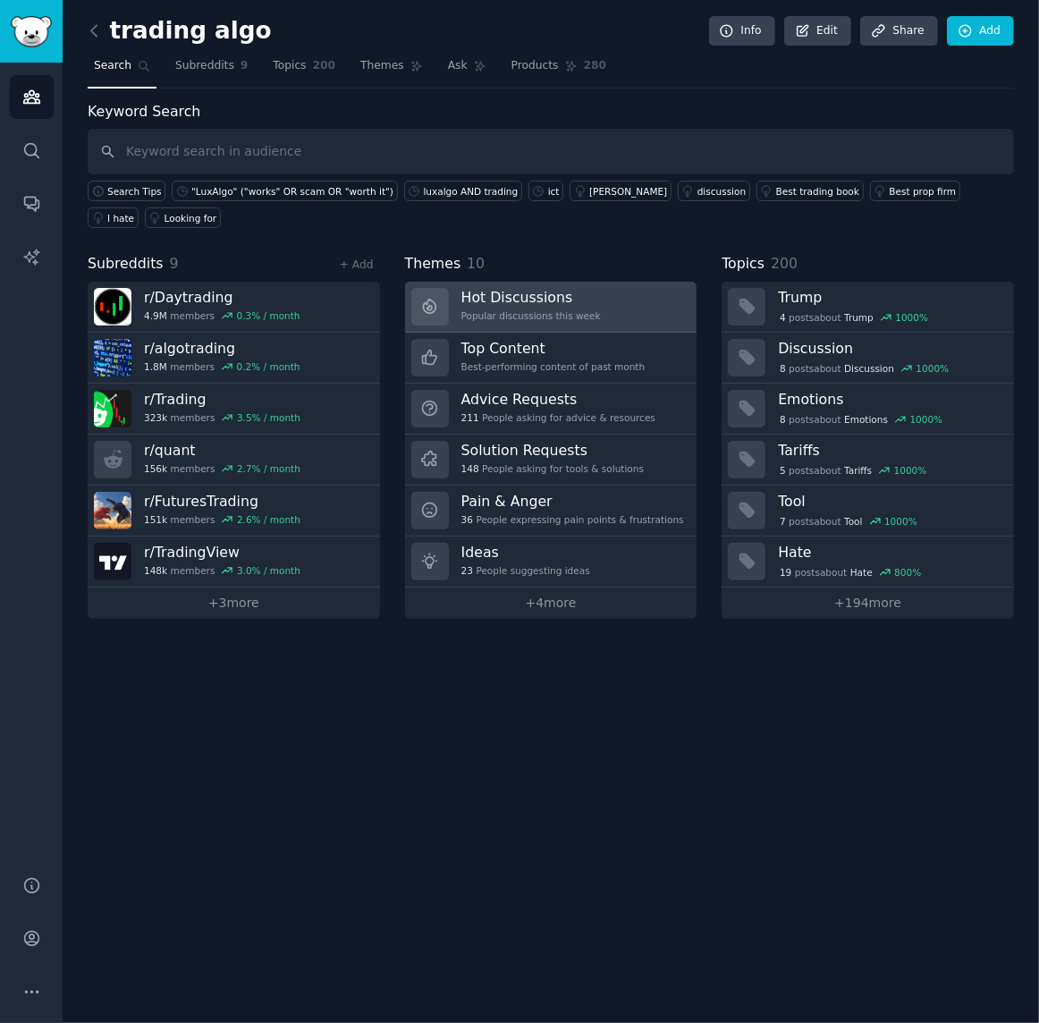
drag, startPoint x: 0, startPoint y: 0, endPoint x: 601, endPoint y: 266, distance: 657.0
click at [601, 282] on link "Hot Discussions Popular discussions this week" at bounding box center [551, 307] width 292 height 51
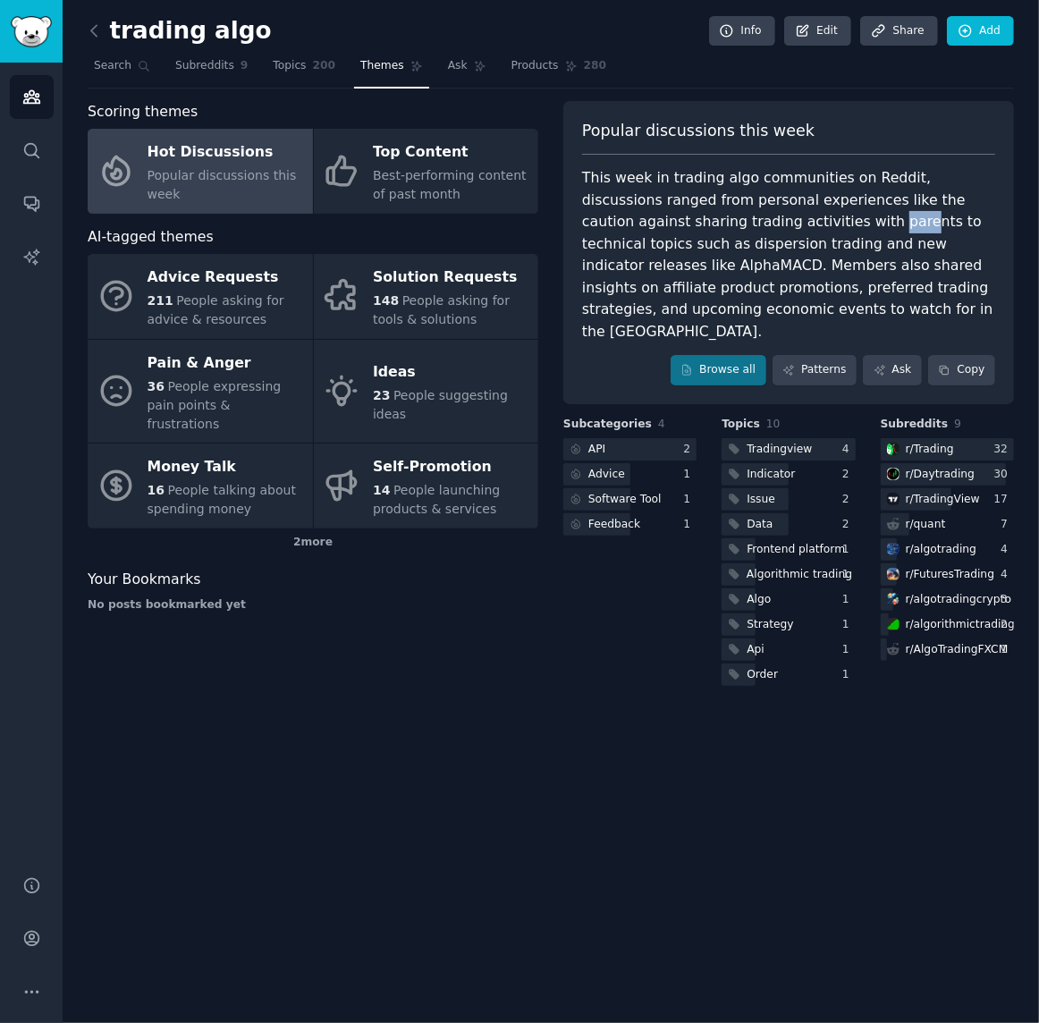
drag, startPoint x: 722, startPoint y: 220, endPoint x: 748, endPoint y: 227, distance: 26.9
click at [748, 227] on div "This week in trading algo communities on Reddit, discussions ranged from person…" at bounding box center [788, 254] width 413 height 175
click at [684, 247] on div "This week in trading algo communities on Reddit, discussions ranged from person…" at bounding box center [788, 254] width 413 height 175
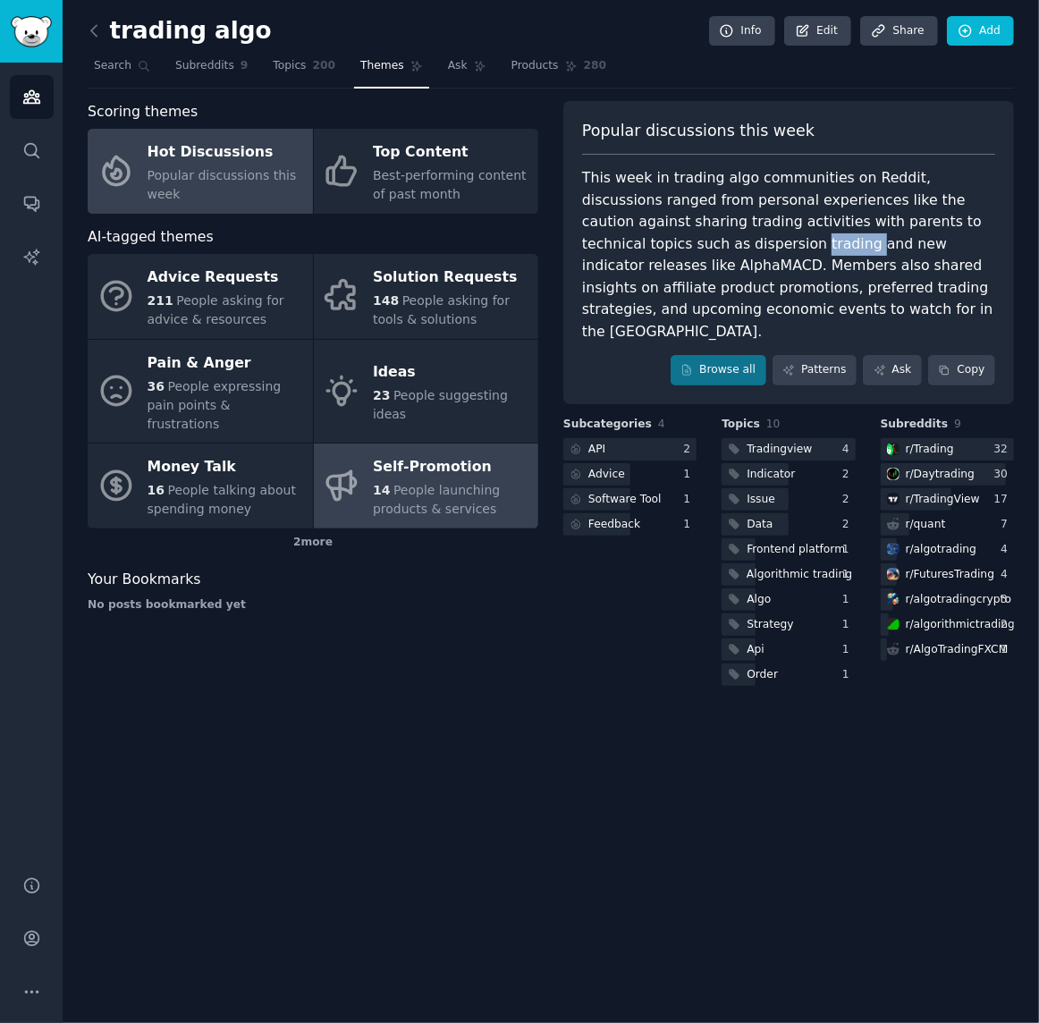
click at [456, 483] on span "People launching products & services" at bounding box center [436, 499] width 127 height 33
